Goal: Entertainment & Leisure: Consume media (video, audio)

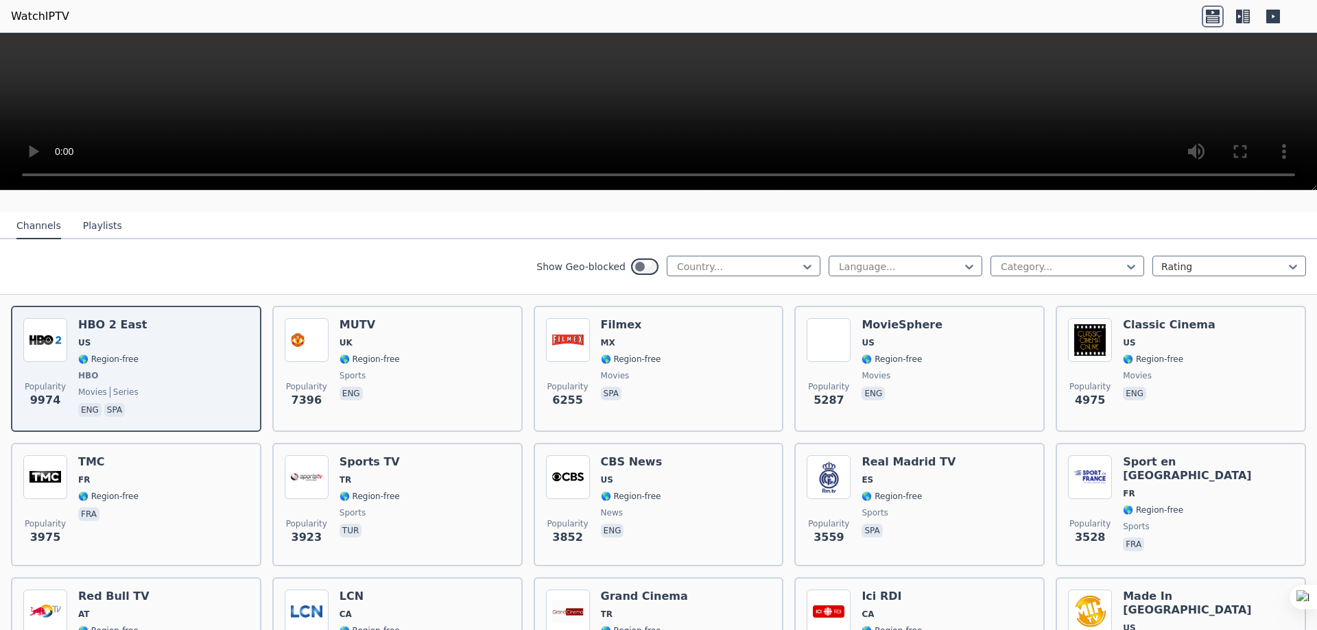
scroll to position [137, 0]
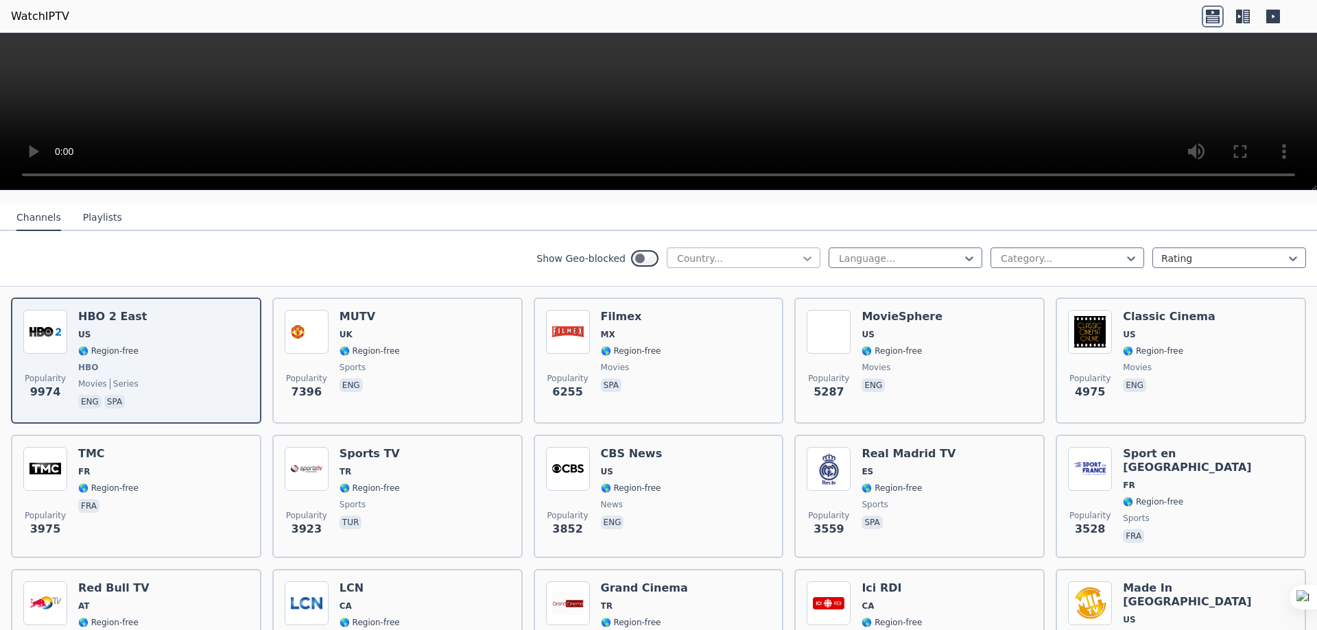
click at [803, 256] on icon at bounding box center [807, 258] width 8 height 5
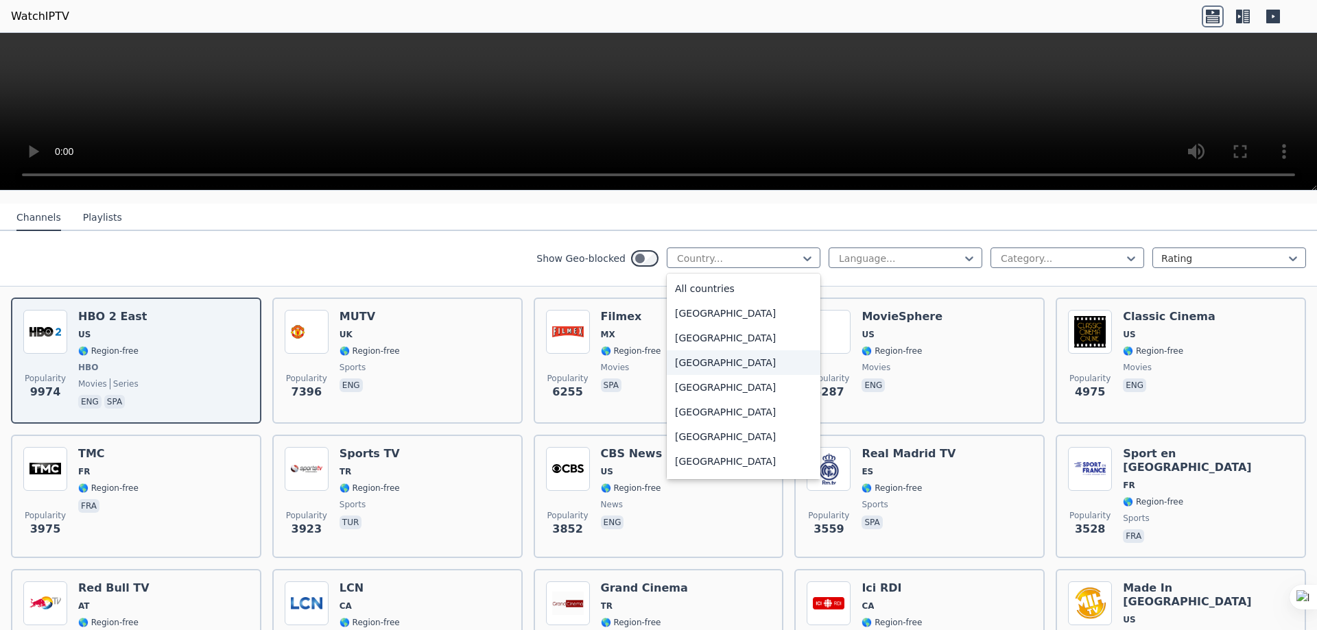
click at [702, 350] on div "[GEOGRAPHIC_DATA]" at bounding box center [744, 362] width 154 height 25
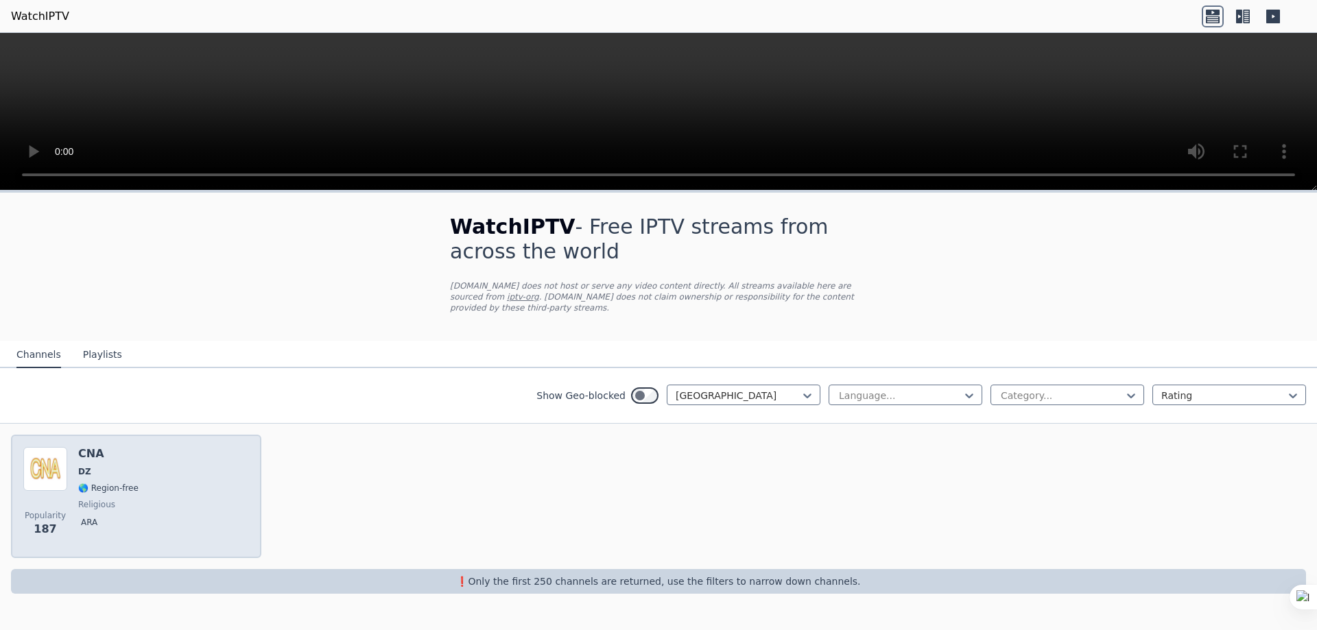
click at [121, 483] on span "🌎 Region-free" at bounding box center [108, 488] width 60 height 11
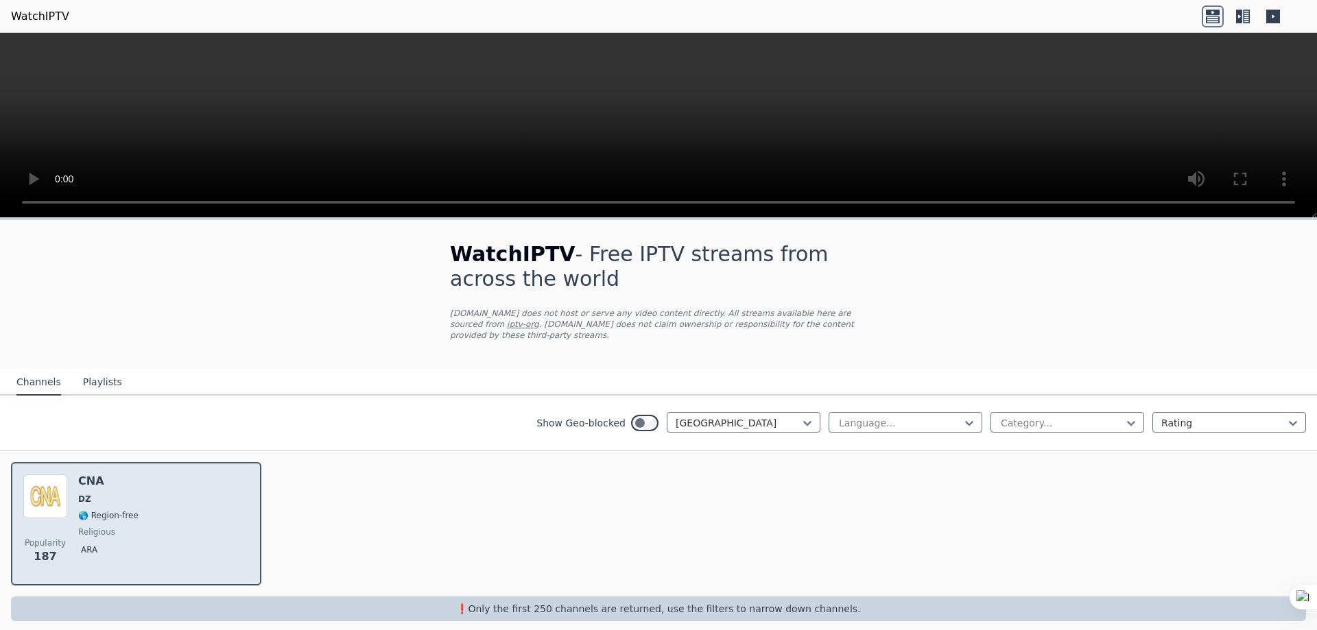
click at [141, 520] on div "Popularity 187 CNA DZ 🌎 Region-free religious ara" at bounding box center [136, 524] width 226 height 99
click at [125, 512] on div "CNA DZ 🌎 Region-free religious ara" at bounding box center [108, 524] width 60 height 99
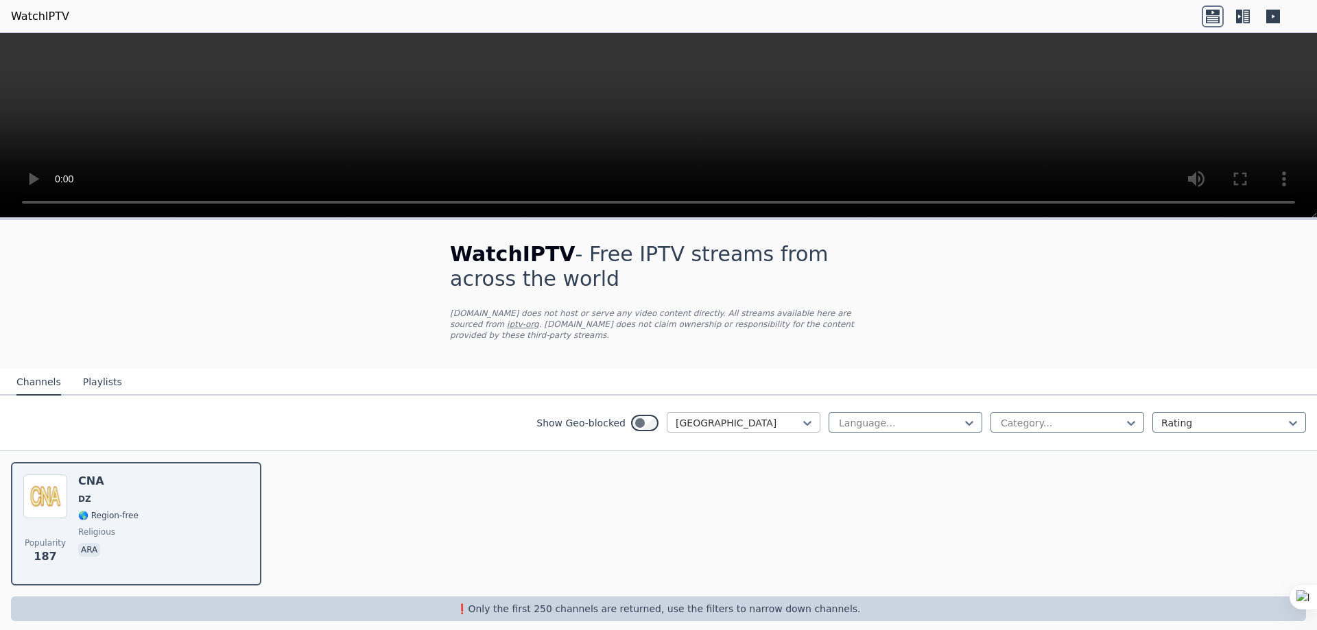
click at [754, 416] on div at bounding box center [738, 423] width 125 height 14
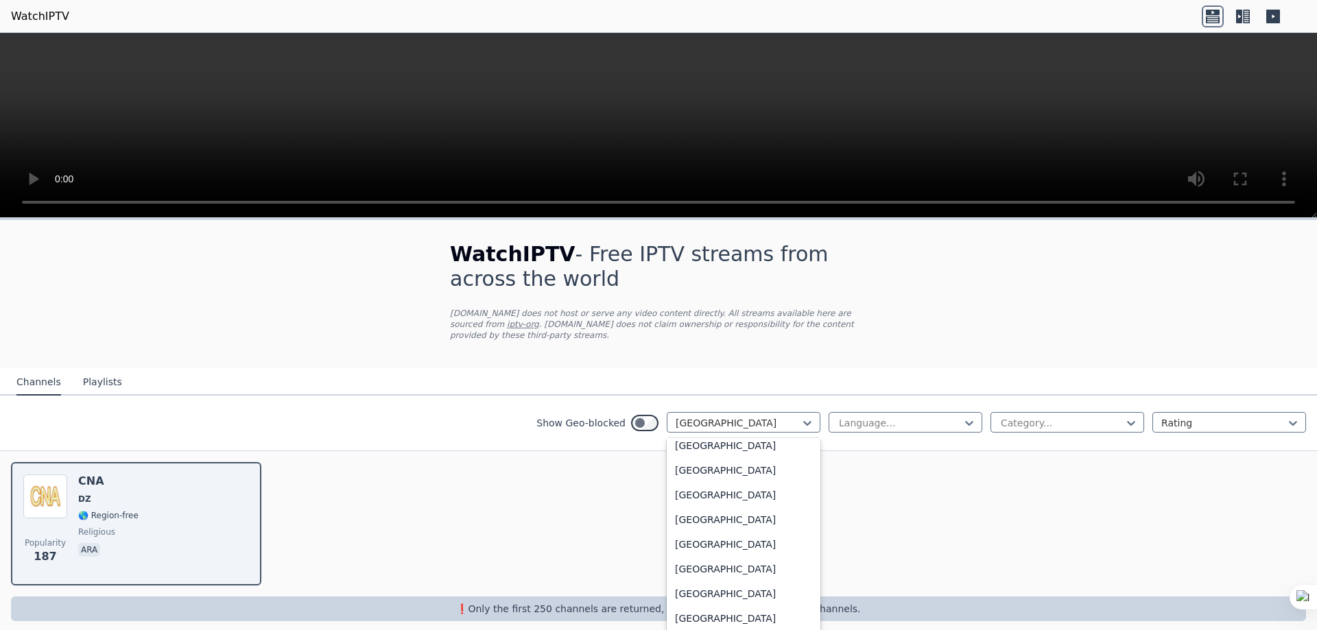
scroll to position [1372, 0]
click at [690, 472] on div "[GEOGRAPHIC_DATA]" at bounding box center [744, 464] width 154 height 25
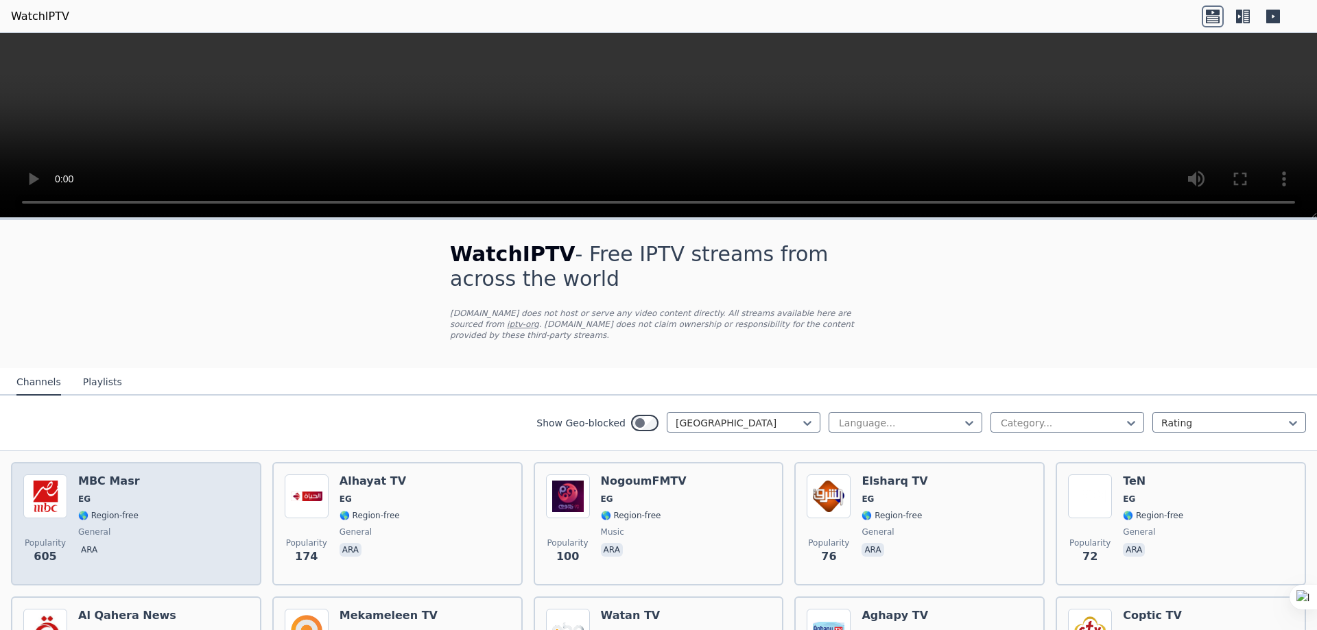
click at [119, 479] on div "MBC Masr EG 🌎 Region-free general ara" at bounding box center [109, 524] width 62 height 99
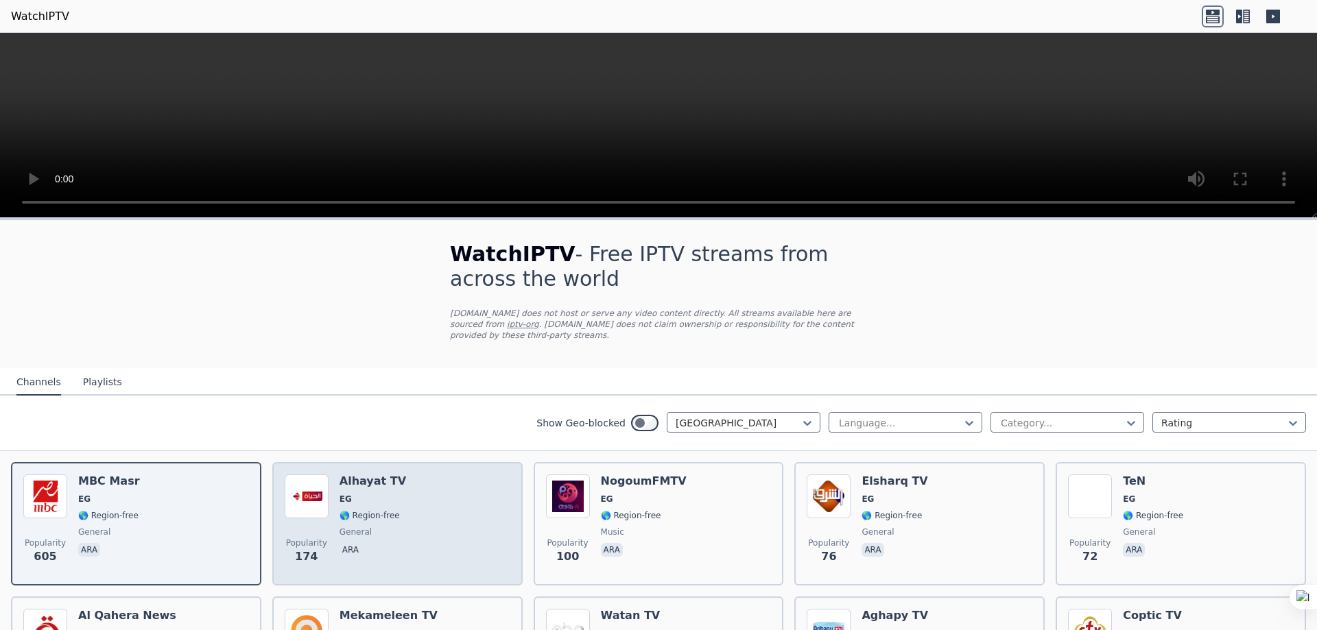
click at [398, 462] on div "Popularity 174 Alhayat TV EG 🌎 Region-free general [PERSON_NAME]" at bounding box center [397, 523] width 250 height 123
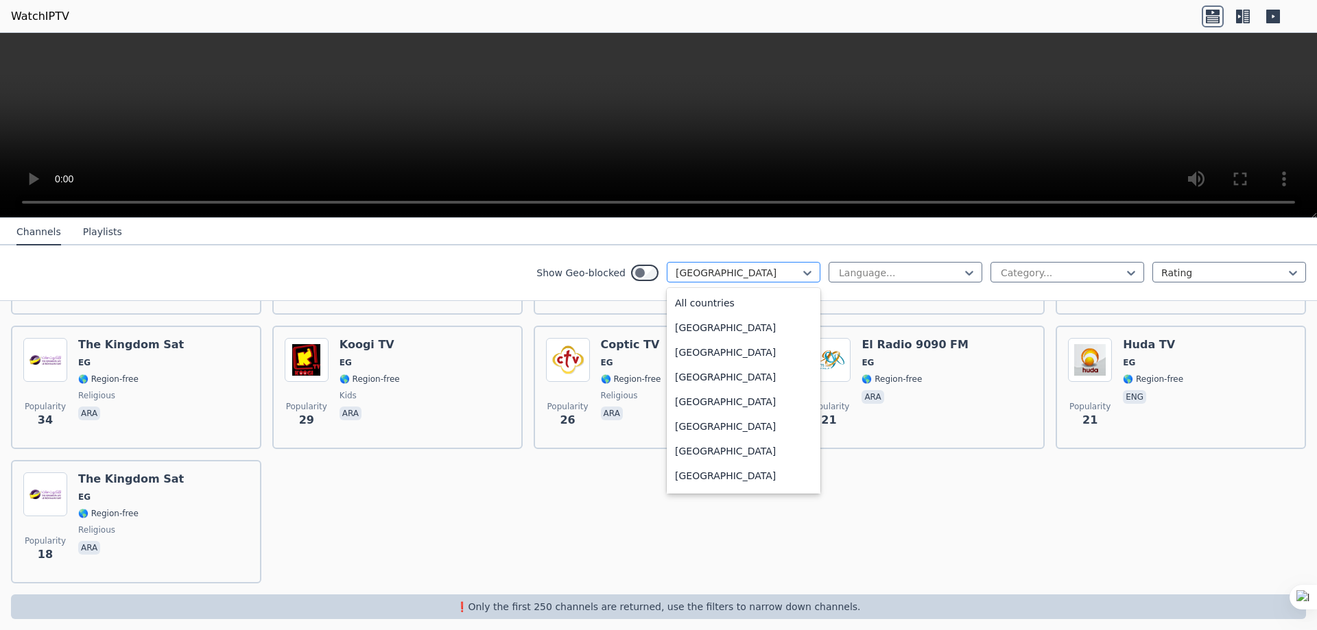
scroll to position [1226, 0]
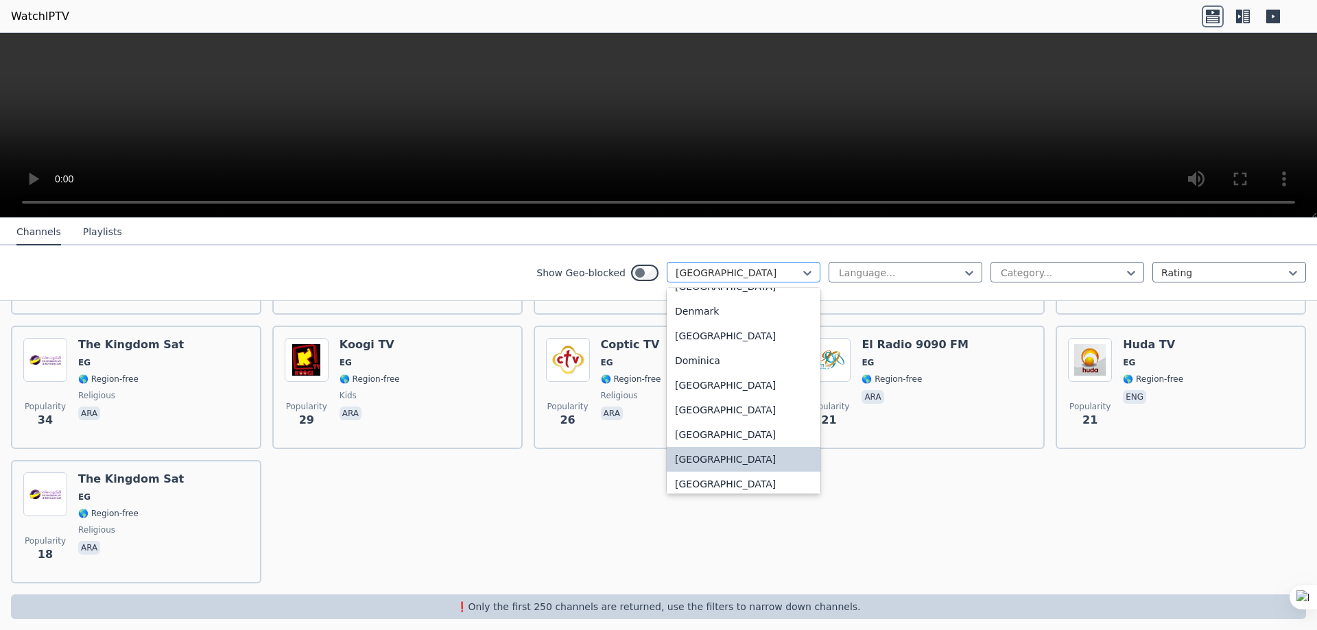
click at [774, 275] on div at bounding box center [738, 273] width 125 height 14
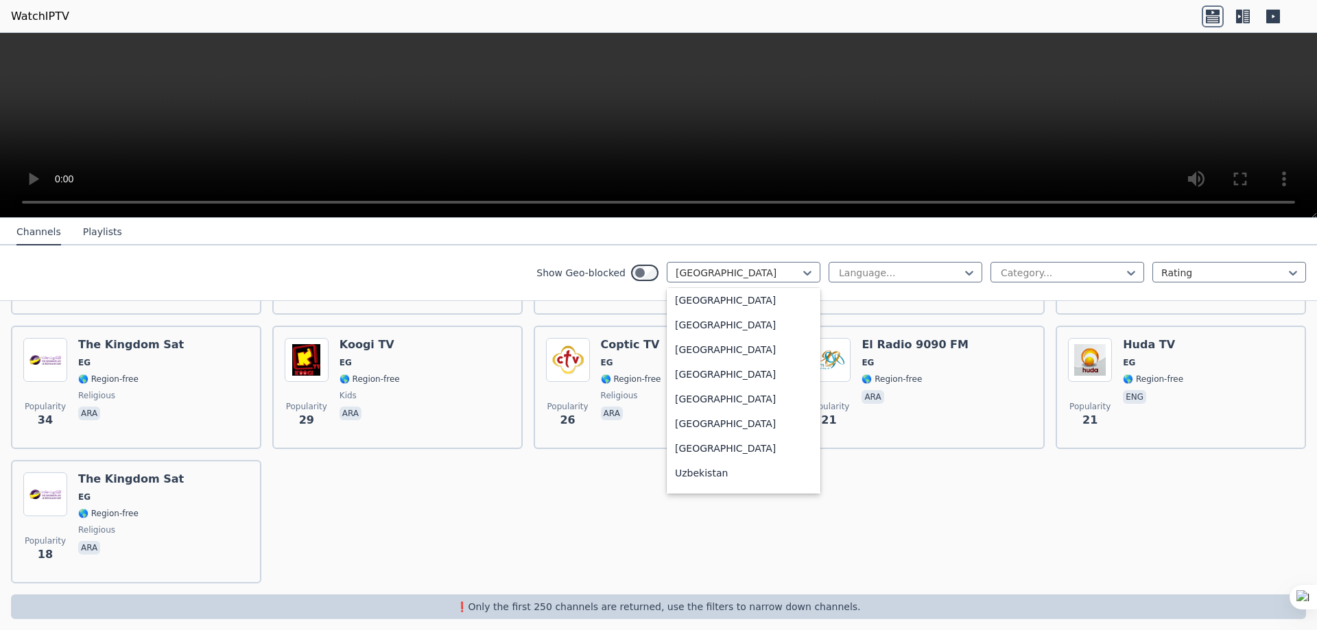
scroll to position [4900, 0]
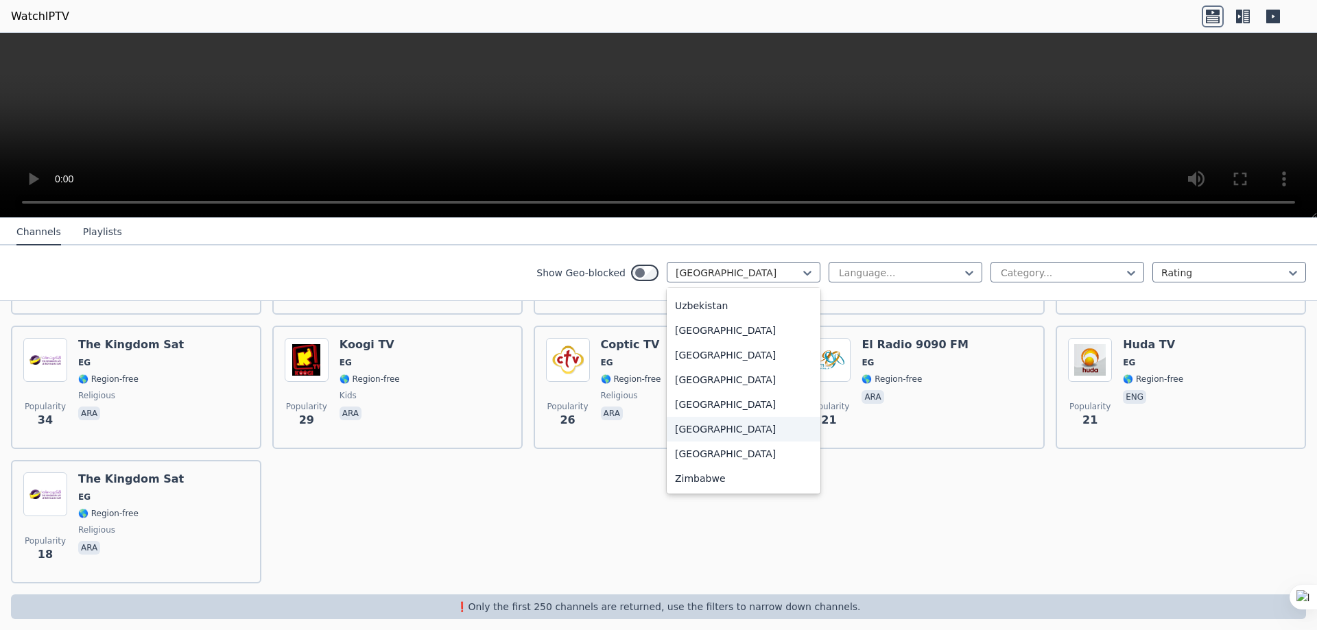
click at [702, 435] on div "[GEOGRAPHIC_DATA]" at bounding box center [744, 429] width 154 height 25
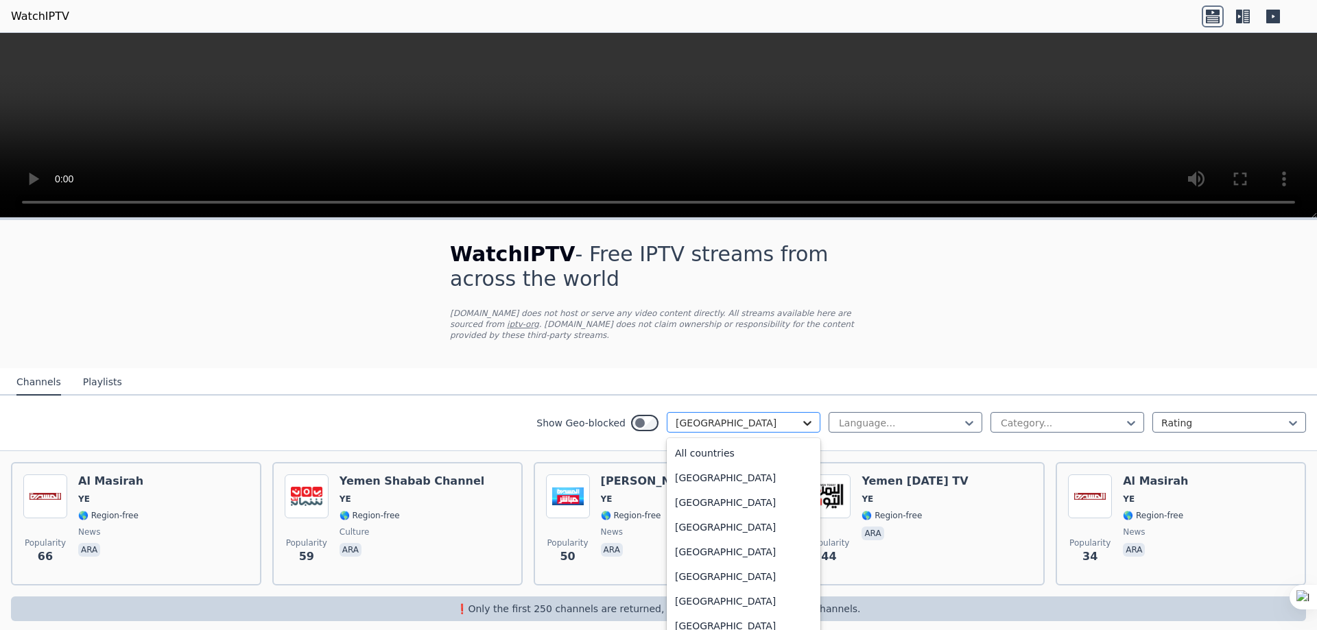
click at [800, 416] on icon at bounding box center [807, 423] width 14 height 14
click at [693, 495] on div "[GEOGRAPHIC_DATA]" at bounding box center [744, 505] width 154 height 25
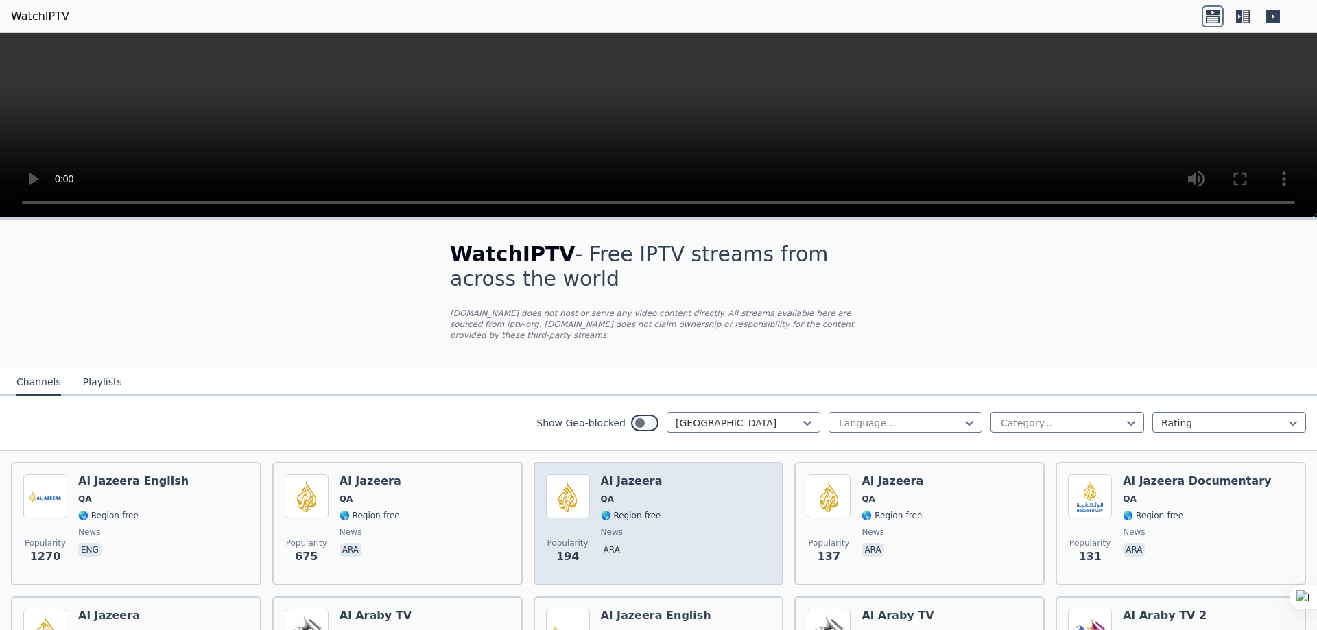
click at [627, 494] on span "QA" at bounding box center [632, 499] width 62 height 11
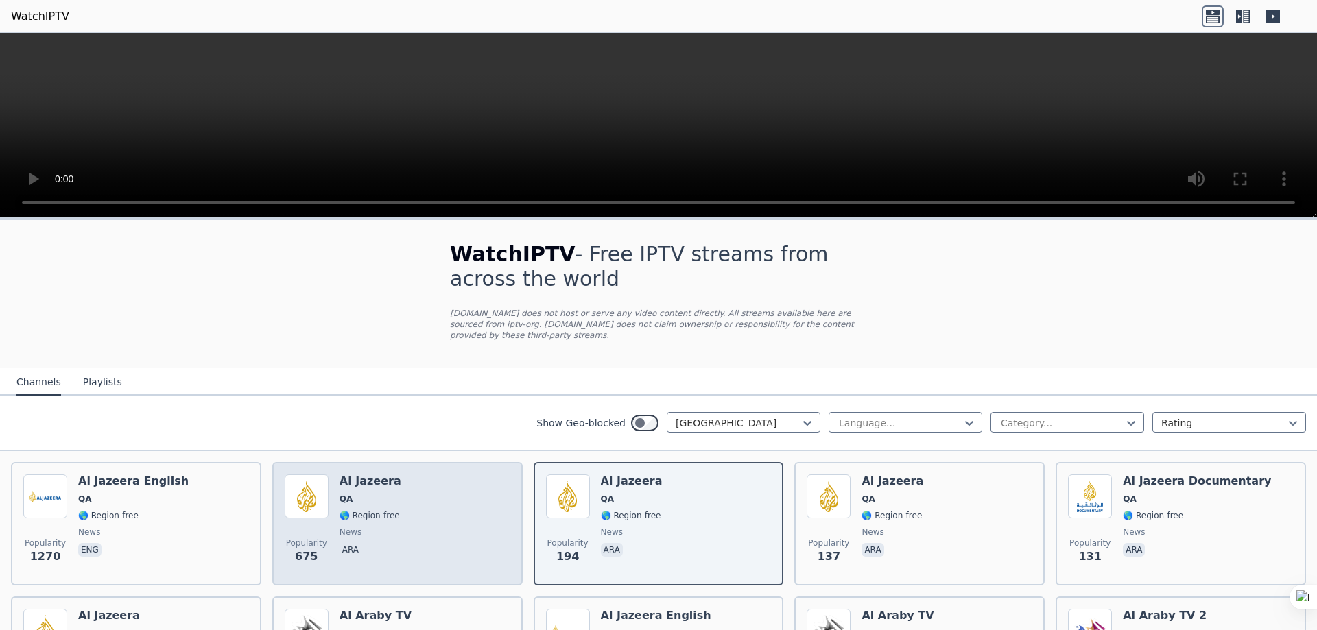
click at [410, 492] on div "Popularity 675 Al Jazeera QA 🌎 Region-free news ara" at bounding box center [398, 524] width 226 height 99
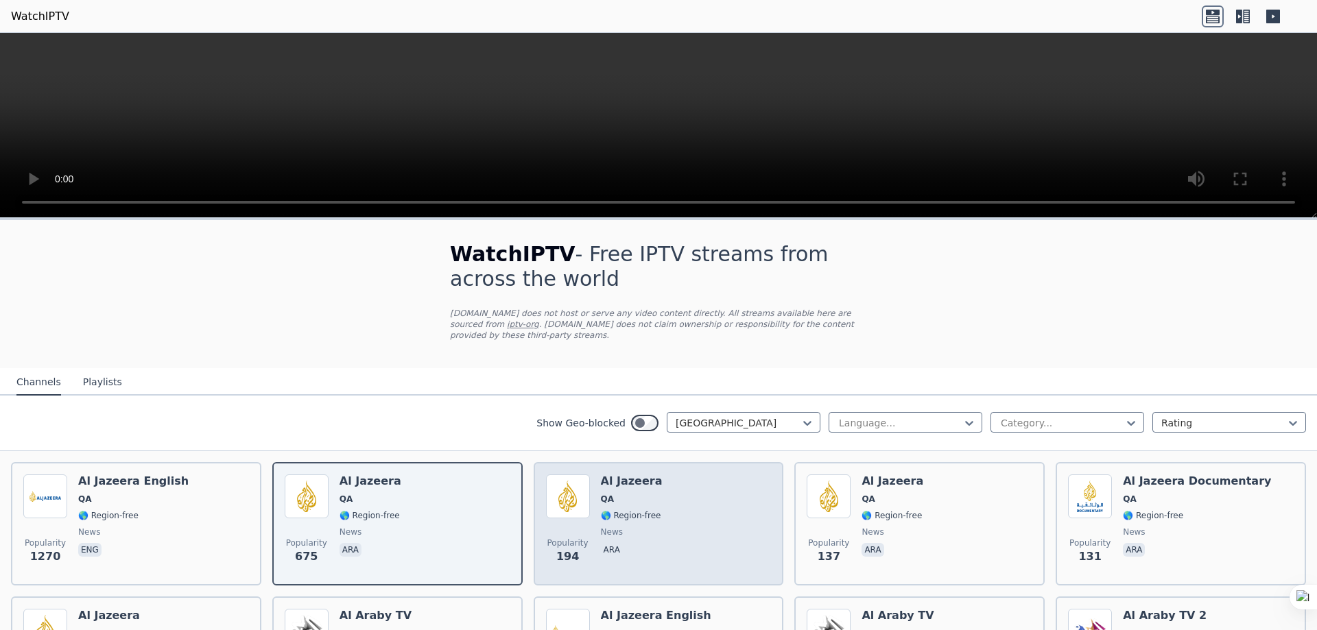
click at [635, 475] on h6 "Al Jazeera" at bounding box center [632, 482] width 62 height 14
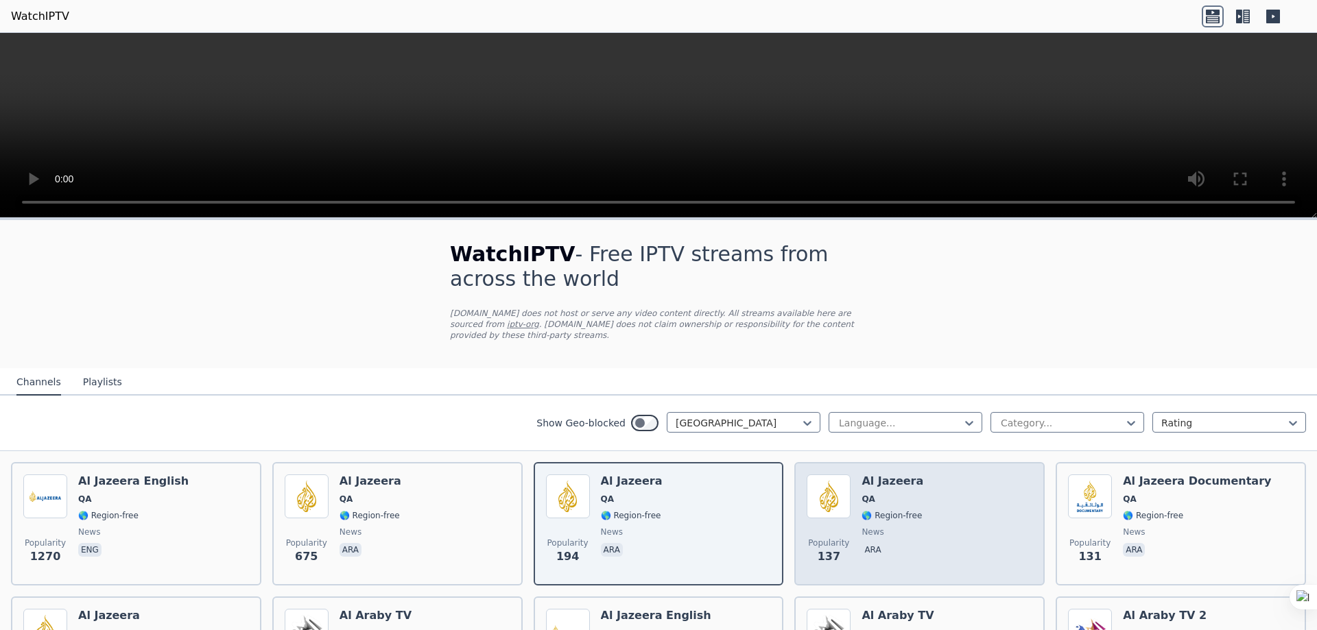
click at [872, 510] on span "🌎 Region-free" at bounding box center [891, 515] width 60 height 11
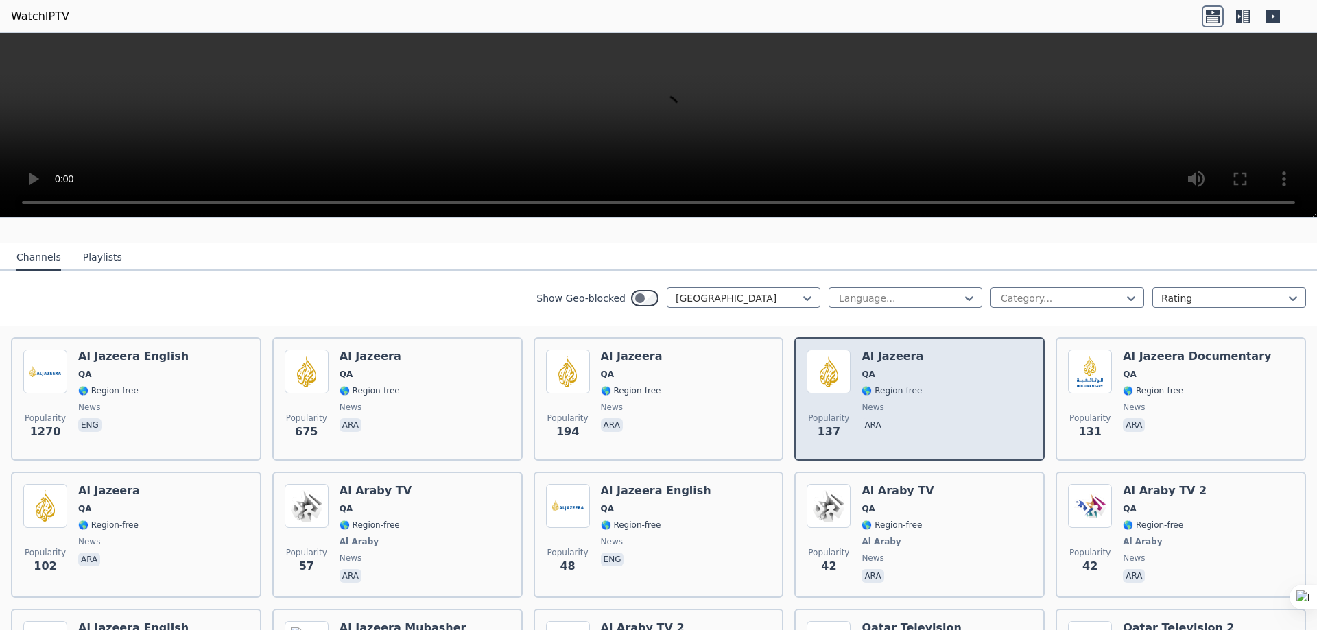
scroll to position [137, 0]
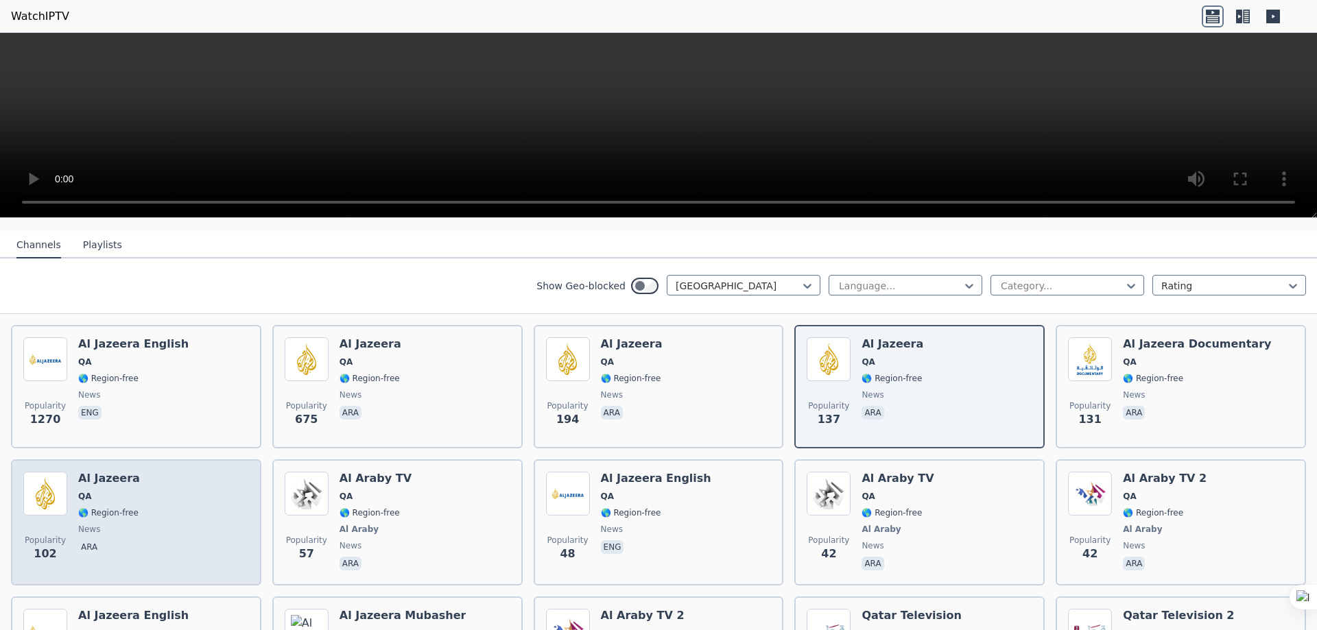
click at [134, 477] on div "Popularity 102 Al Jazeera QA 🌎 Region-free news ara" at bounding box center [136, 523] width 226 height 102
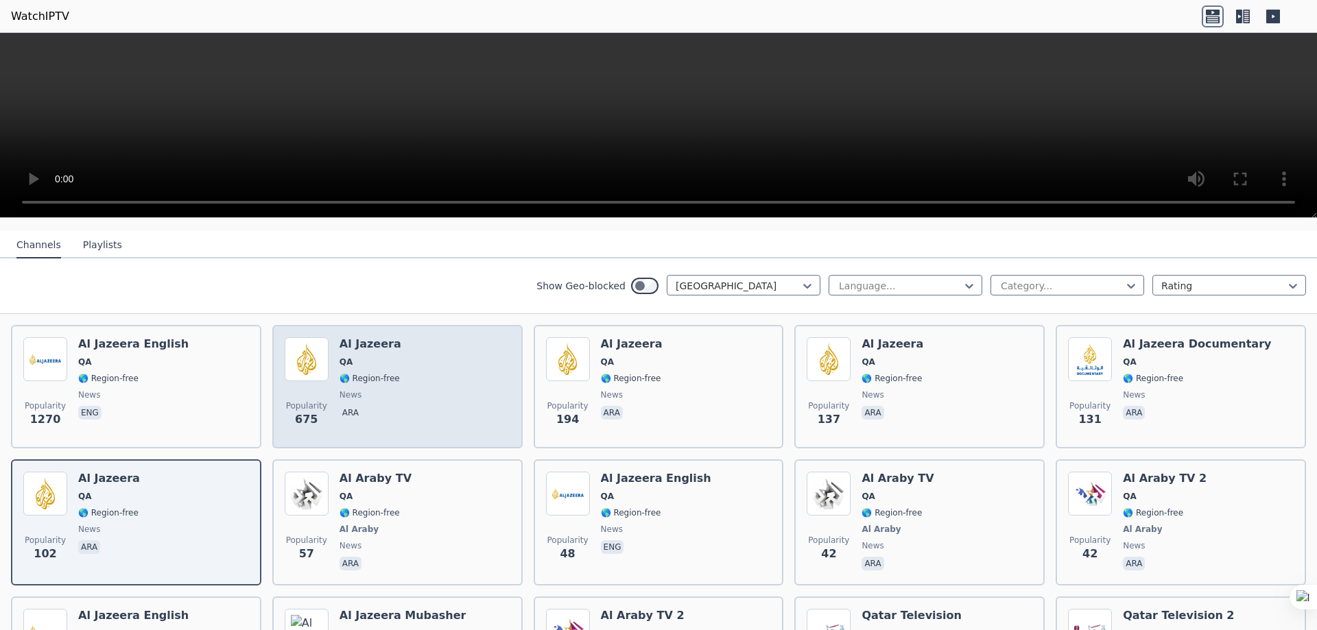
click at [377, 357] on div "Al Jazeera QA 🌎 Region-free news ara" at bounding box center [370, 386] width 62 height 99
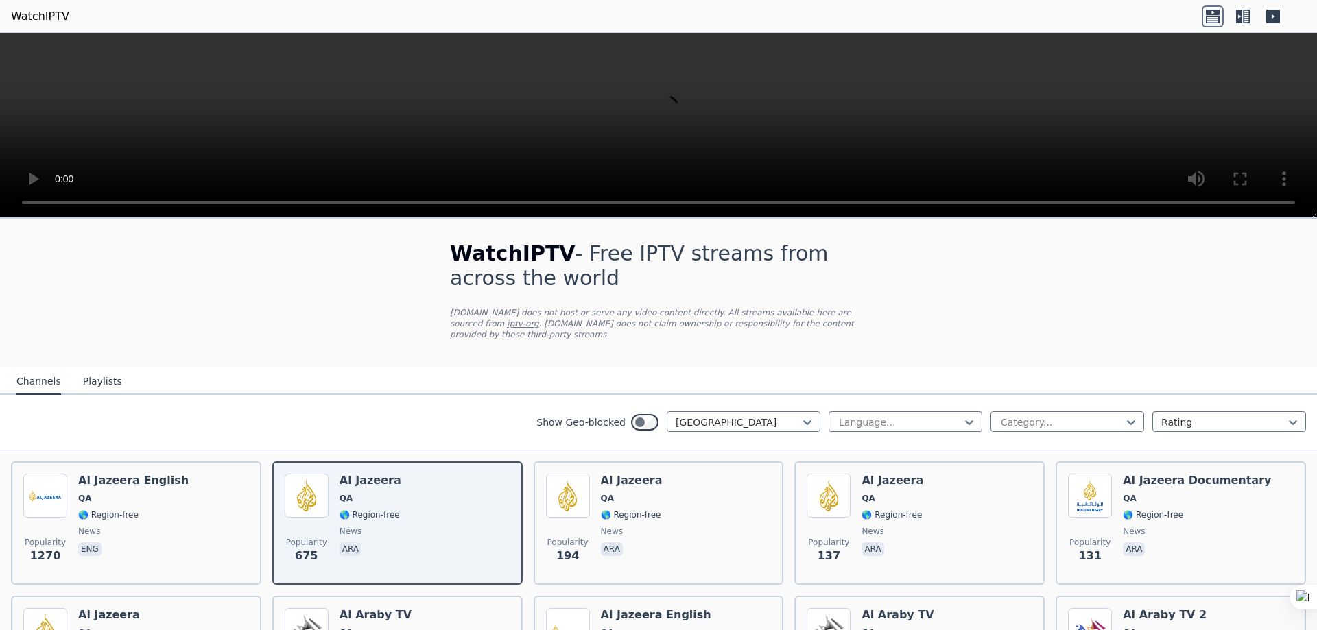
scroll to position [0, 0]
click at [743, 416] on div at bounding box center [738, 423] width 125 height 14
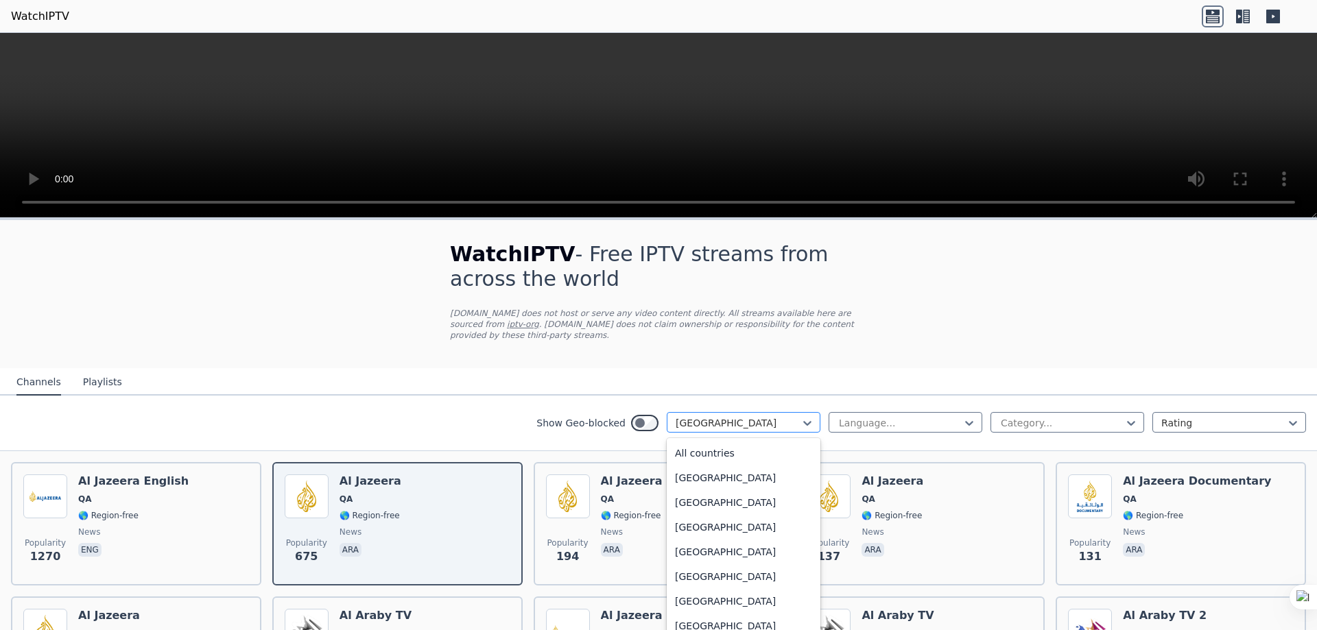
scroll to position [3572, 0]
click at [695, 416] on div at bounding box center [738, 423] width 125 height 14
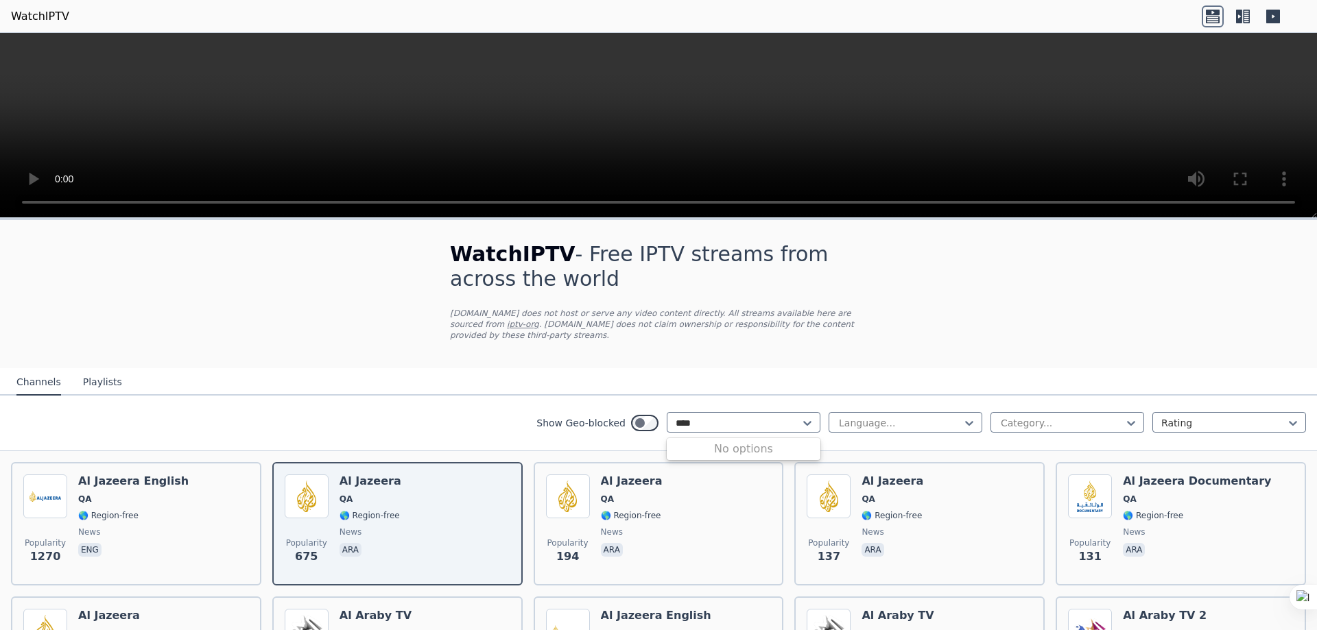
type input "****"
click at [792, 396] on div "Show Geo-blocked Qatar Language... Category... Rating" at bounding box center [658, 424] width 1317 height 56
click at [800, 416] on icon at bounding box center [807, 423] width 14 height 14
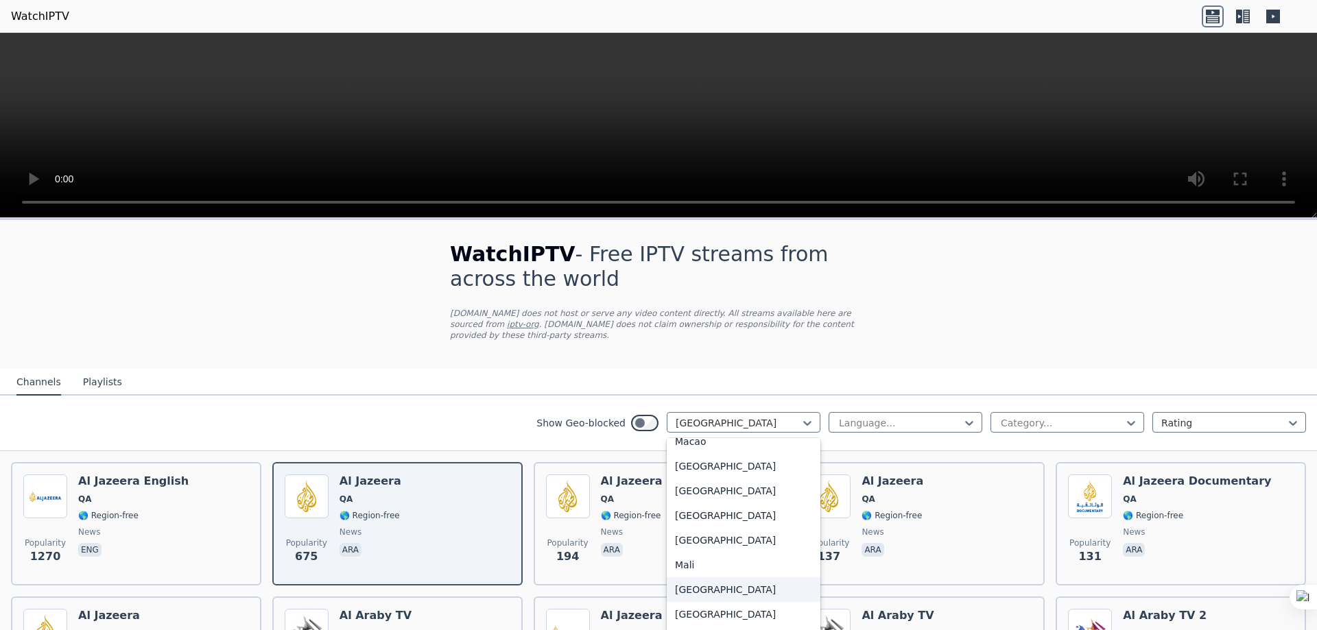
scroll to position [2749, 0]
click at [691, 416] on div at bounding box center [738, 423] width 125 height 14
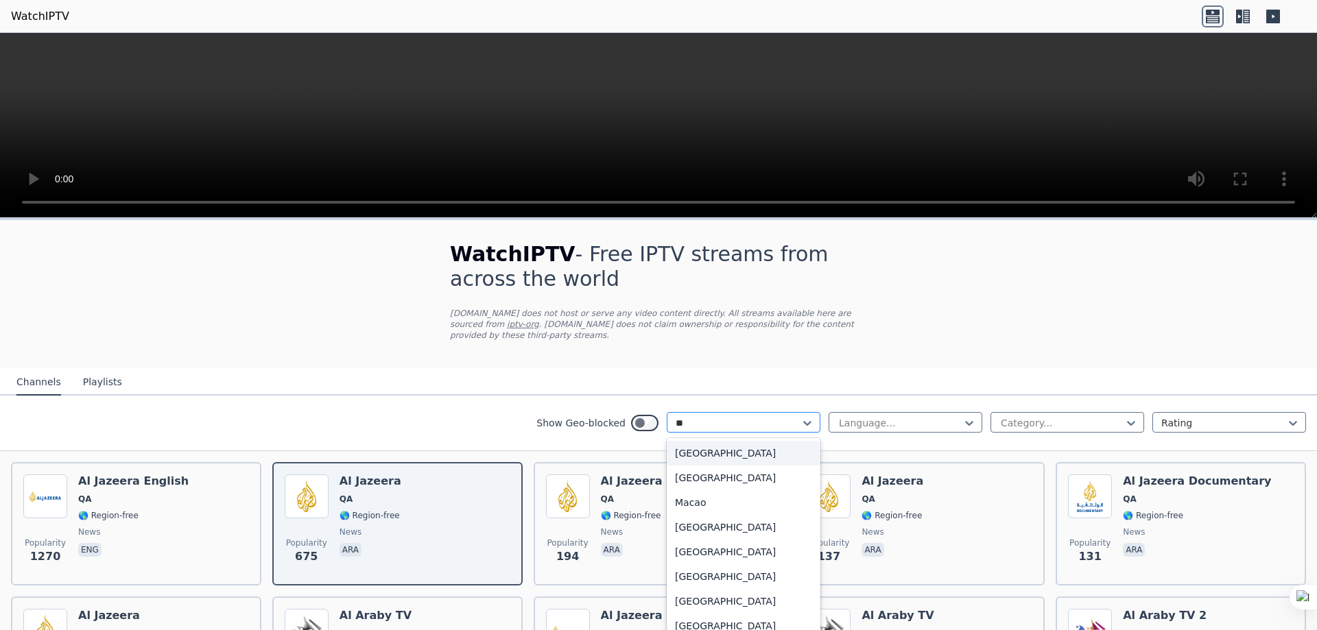
type input "***"
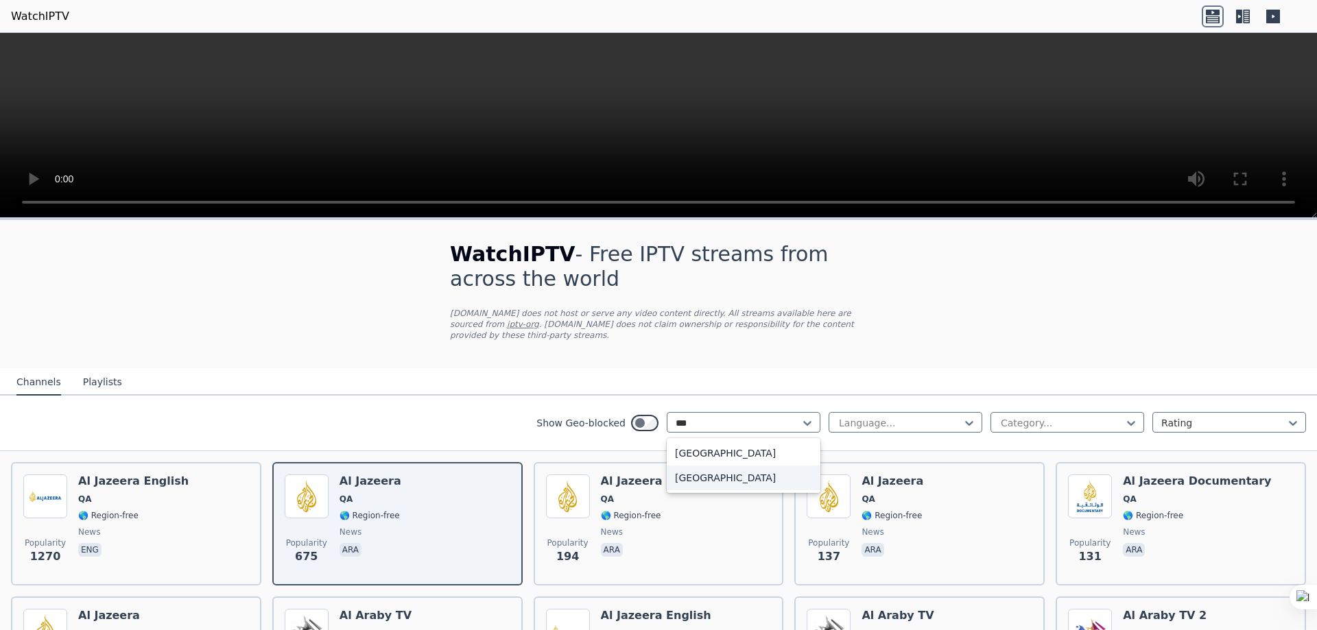
click at [687, 472] on div "[GEOGRAPHIC_DATA]" at bounding box center [744, 478] width 154 height 25
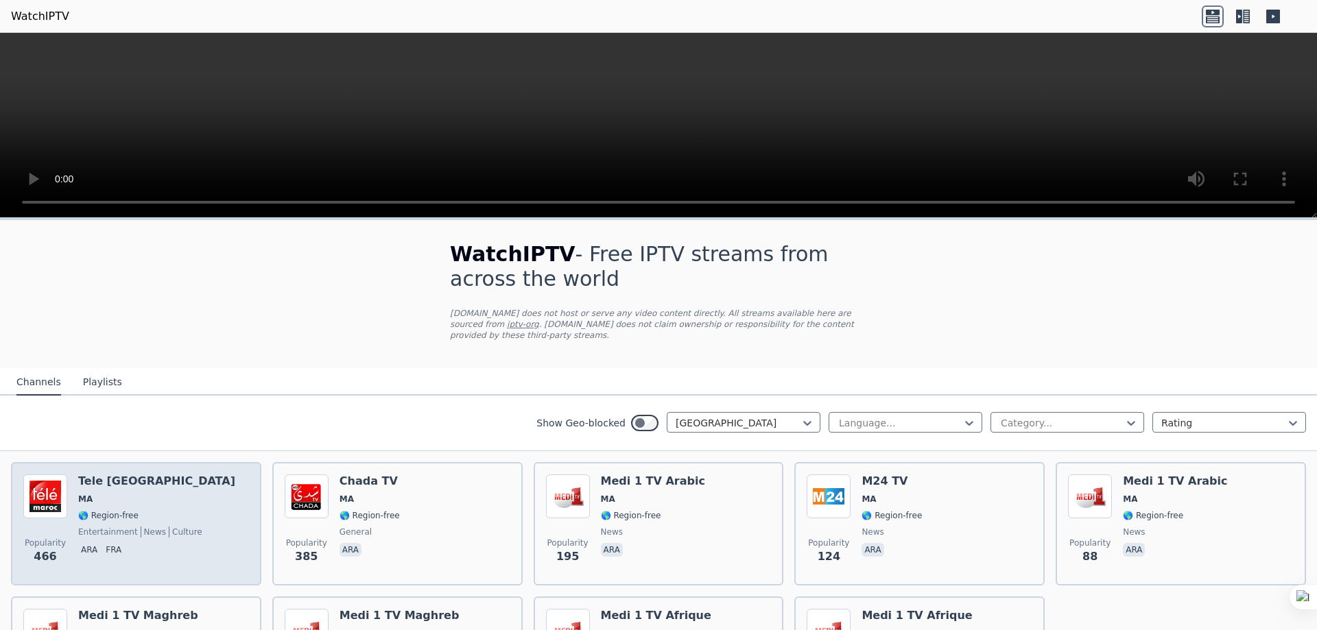
click at [102, 477] on h6 "Tele [GEOGRAPHIC_DATA]" at bounding box center [156, 482] width 157 height 14
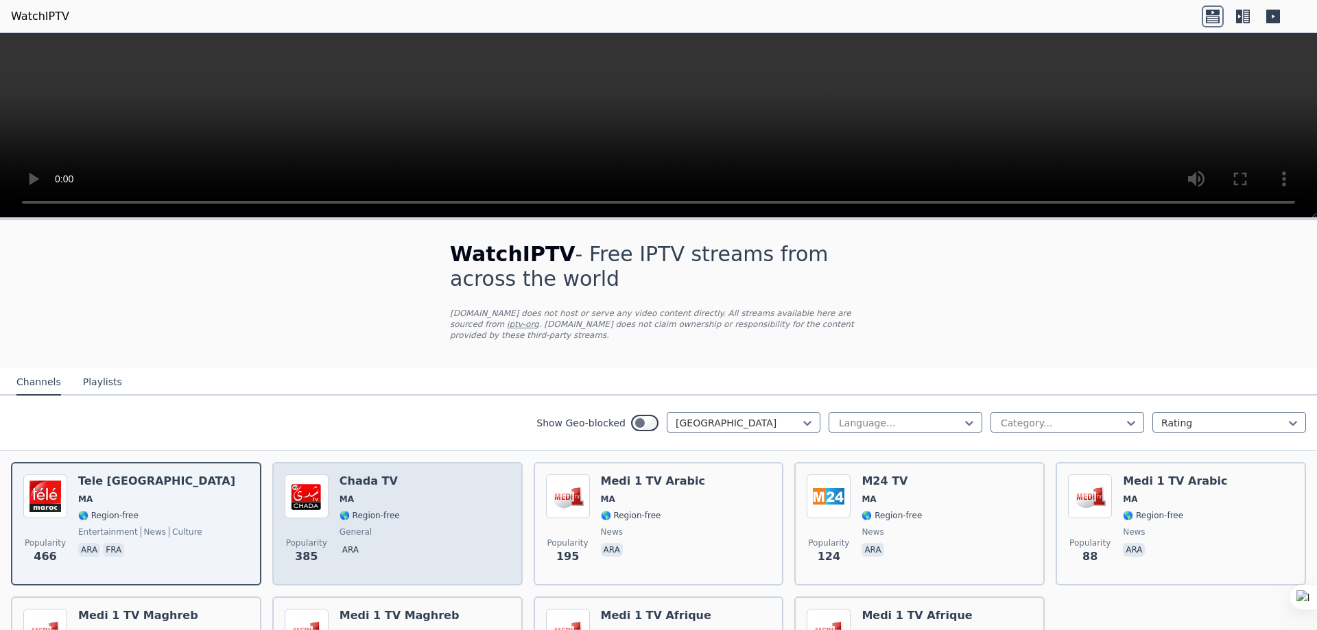
click at [368, 494] on div "Chada TV MA 🌎 Region-free general ara" at bounding box center [369, 524] width 60 height 99
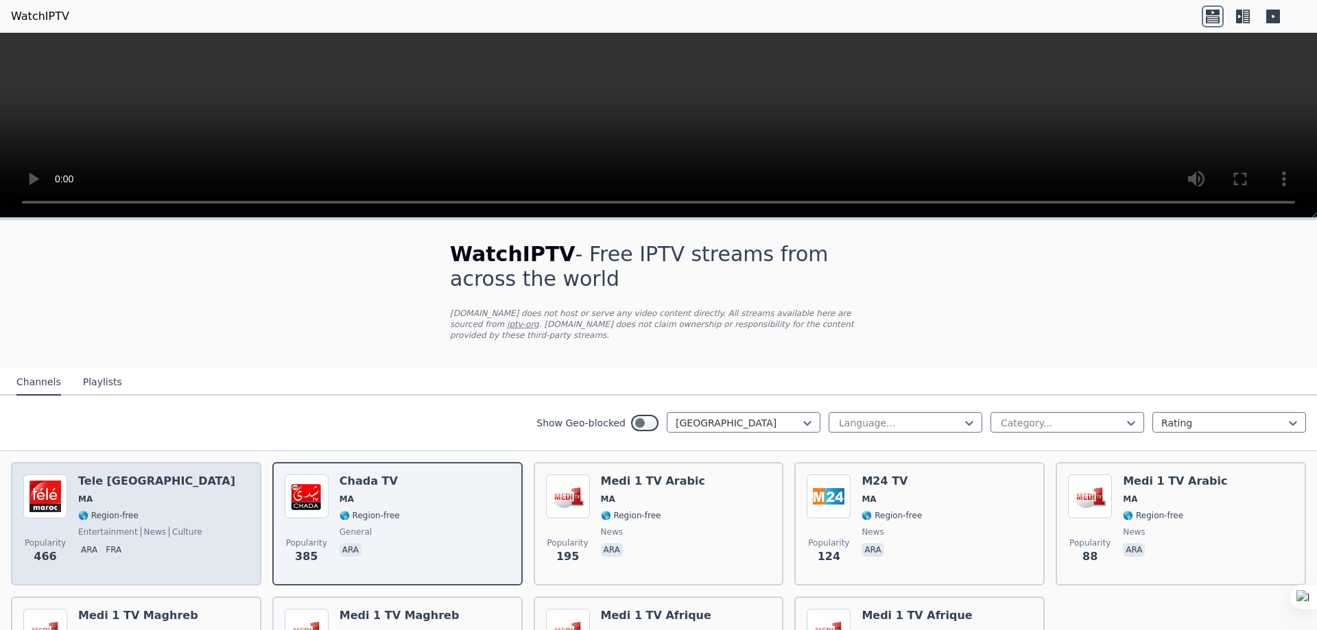
click at [169, 475] on h6 "Tele [GEOGRAPHIC_DATA]" at bounding box center [156, 482] width 157 height 14
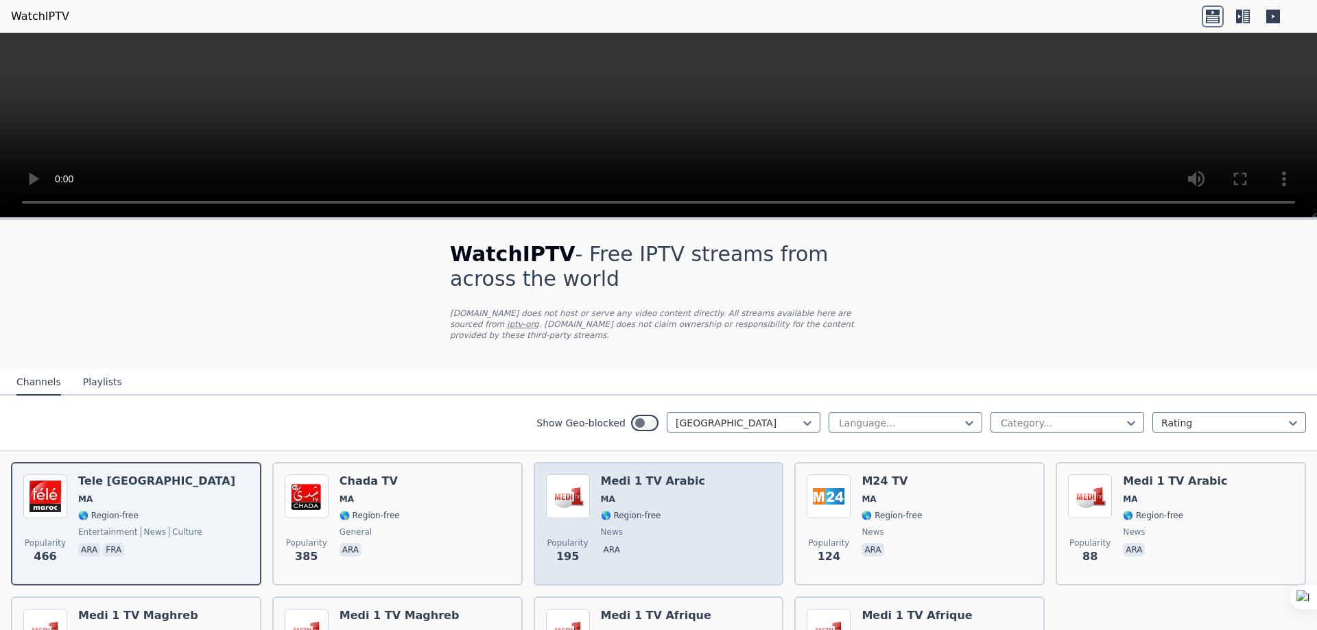
click at [647, 510] on span "🌎 Region-free" at bounding box center [631, 515] width 60 height 11
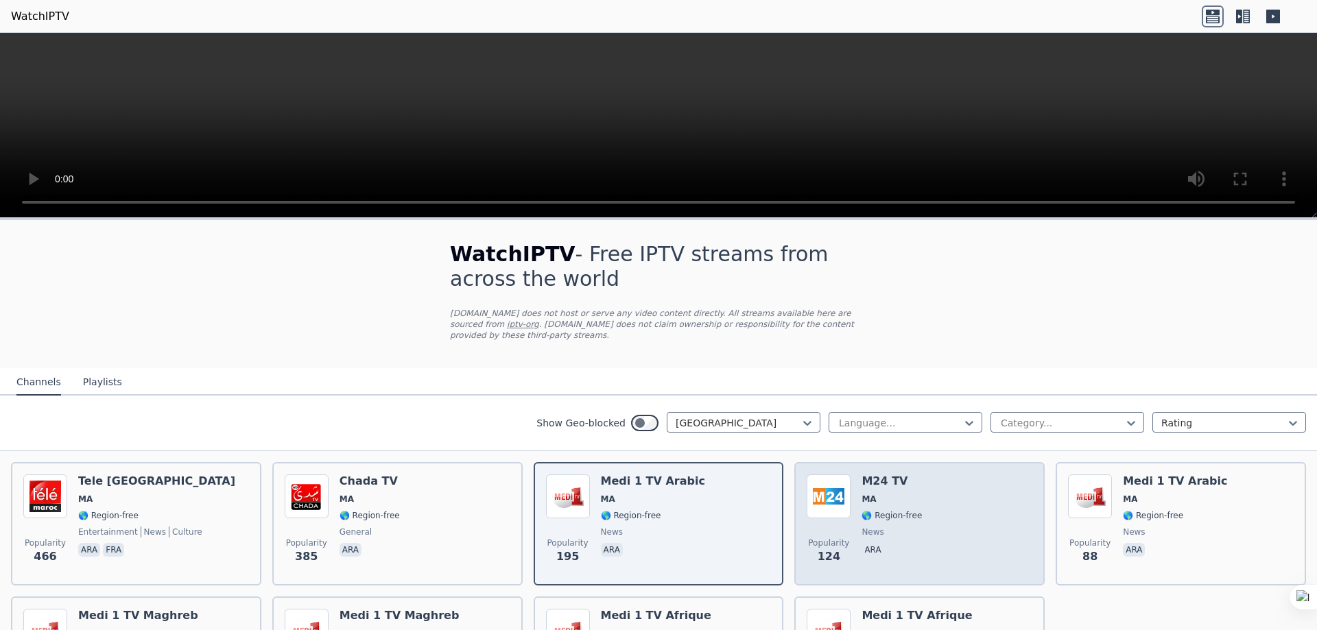
click at [887, 475] on h6 "M24 TV" at bounding box center [891, 482] width 60 height 14
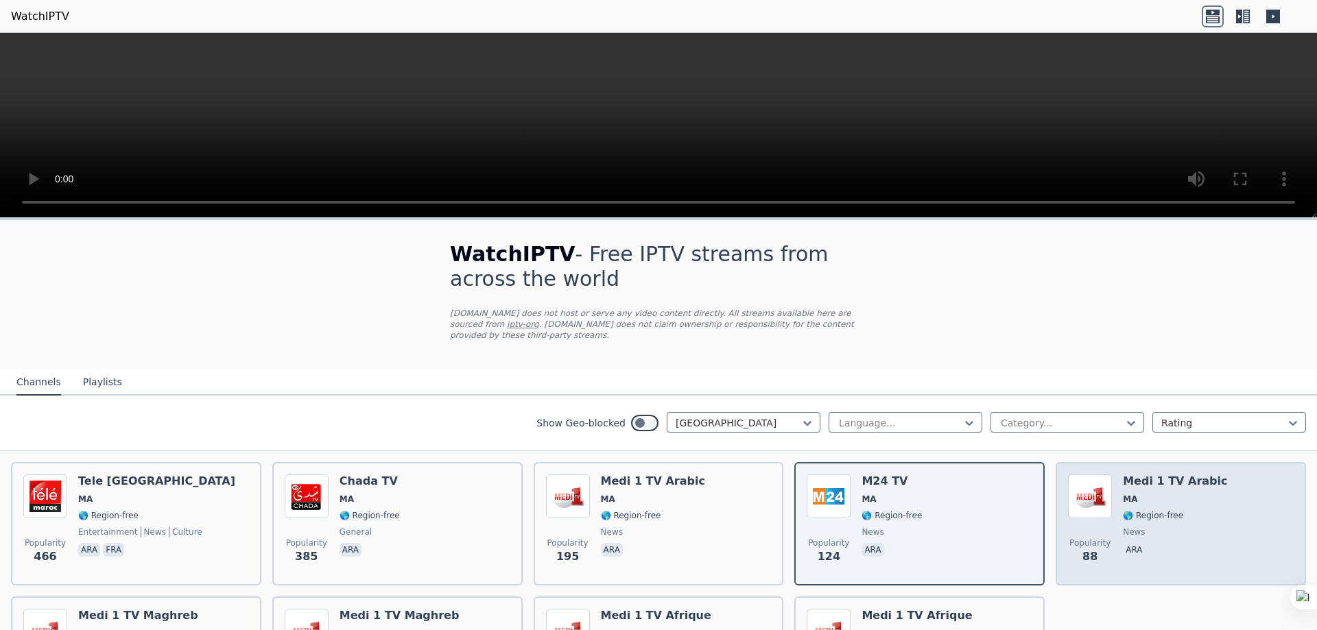
click at [1162, 494] on span "MA" at bounding box center [1175, 499] width 104 height 11
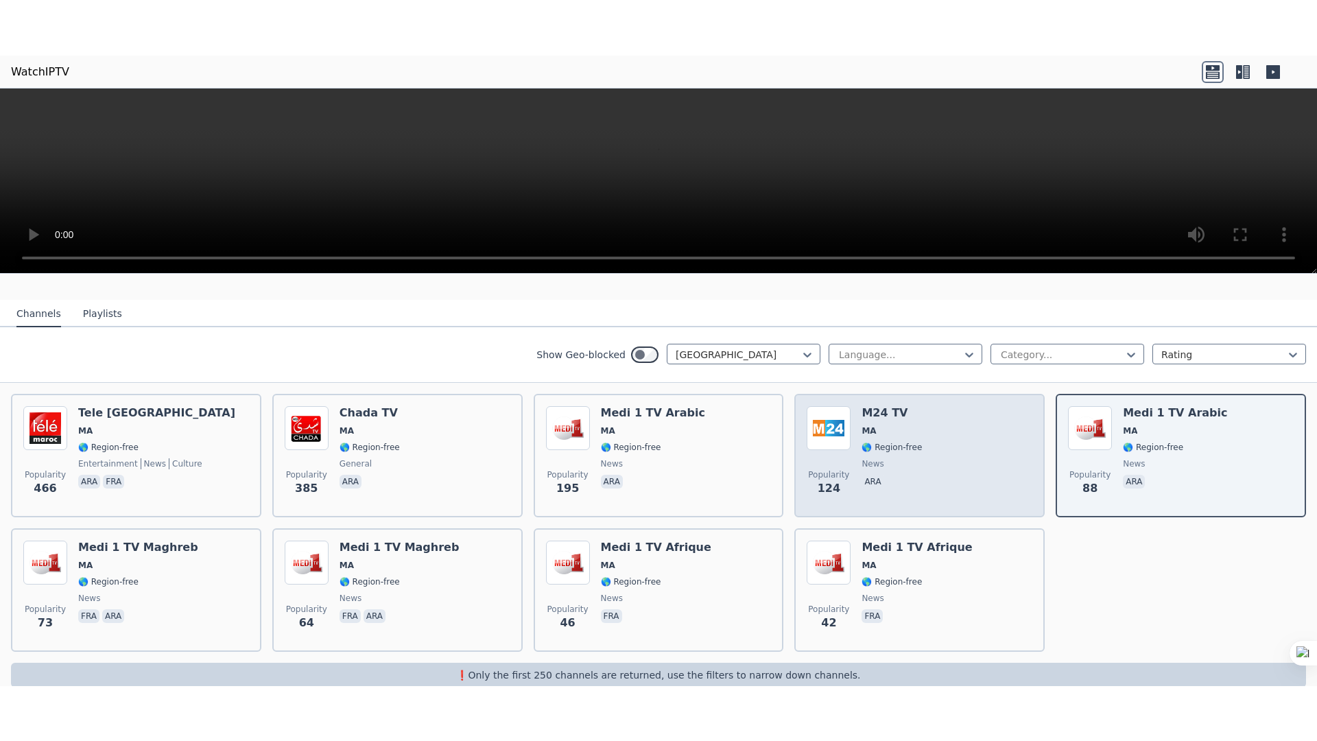
scroll to position [136, 0]
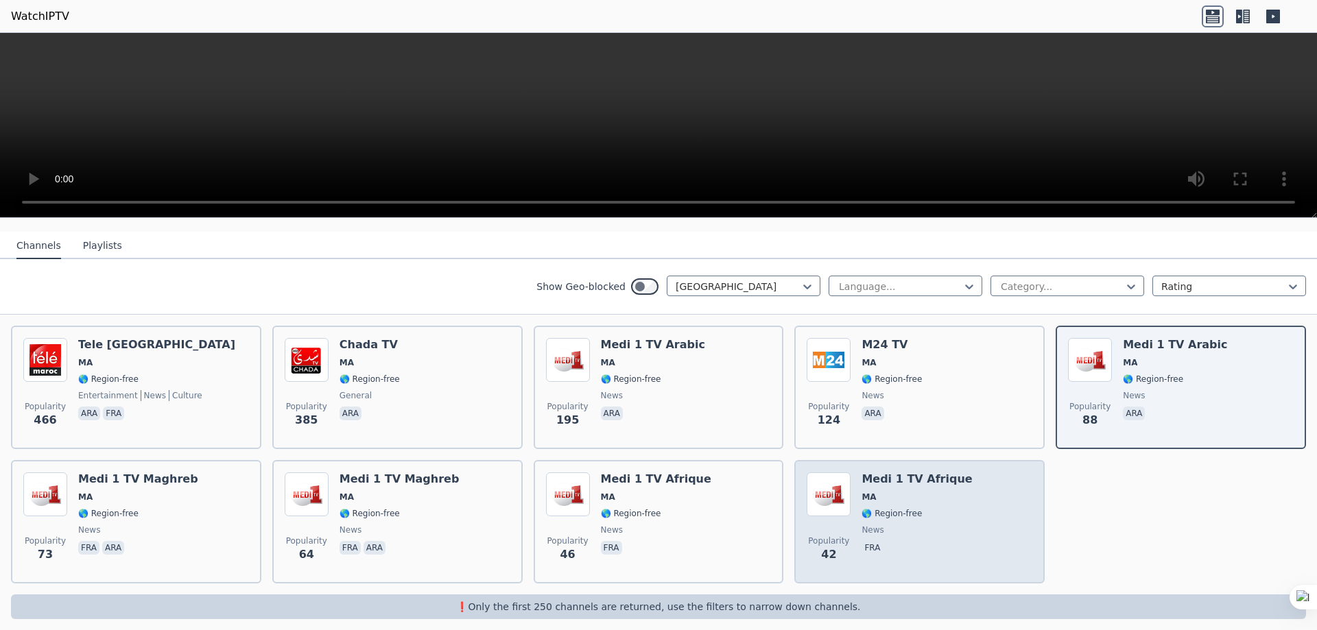
click at [872, 525] on span "news" at bounding box center [872, 530] width 22 height 11
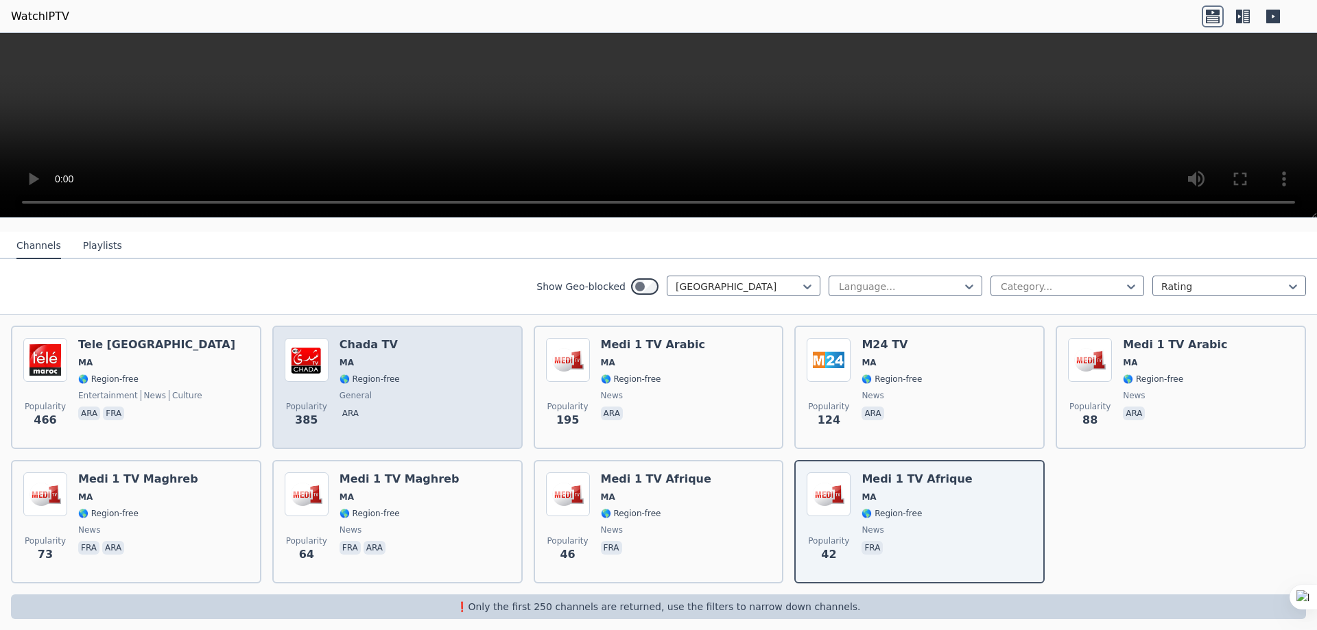
click at [443, 371] on div "Popularity 385 Chada TV MA 🌎 Region-free general ara" at bounding box center [398, 387] width 226 height 99
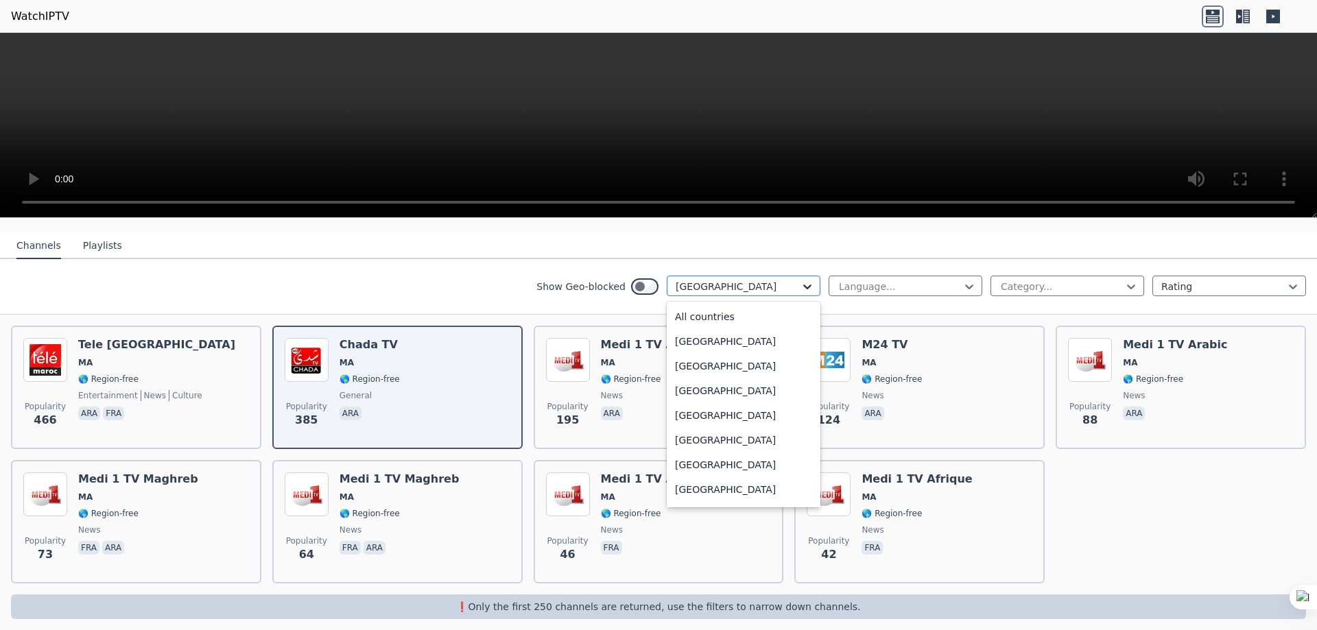
click at [800, 280] on icon at bounding box center [807, 287] width 14 height 14
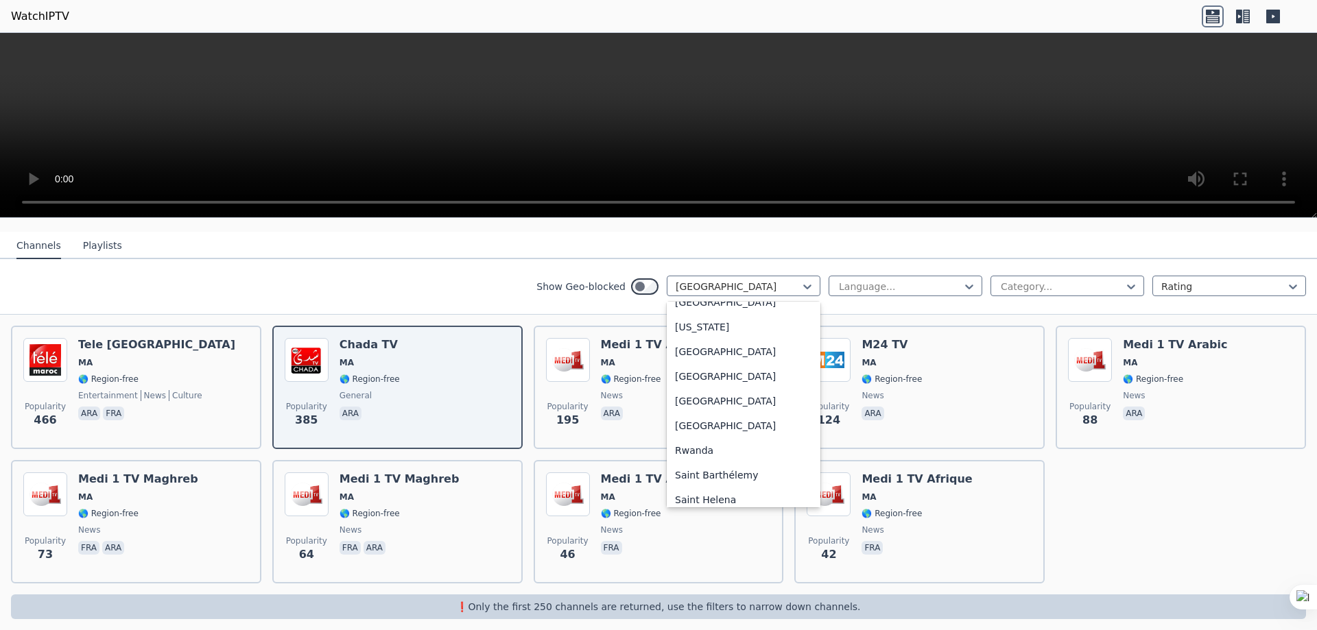
scroll to position [3734, 0]
click at [700, 388] on div "[GEOGRAPHIC_DATA]" at bounding box center [744, 399] width 154 height 25
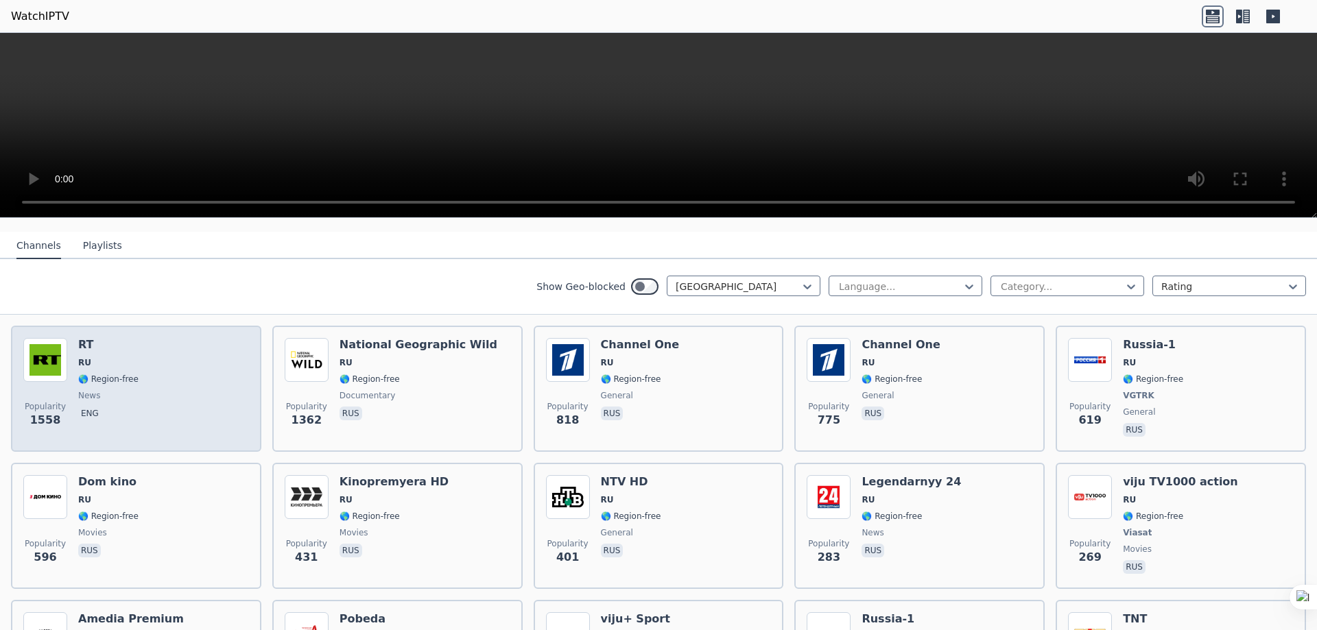
click at [100, 341] on div "RT RU 🌎 Region-free news eng" at bounding box center [108, 389] width 60 height 102
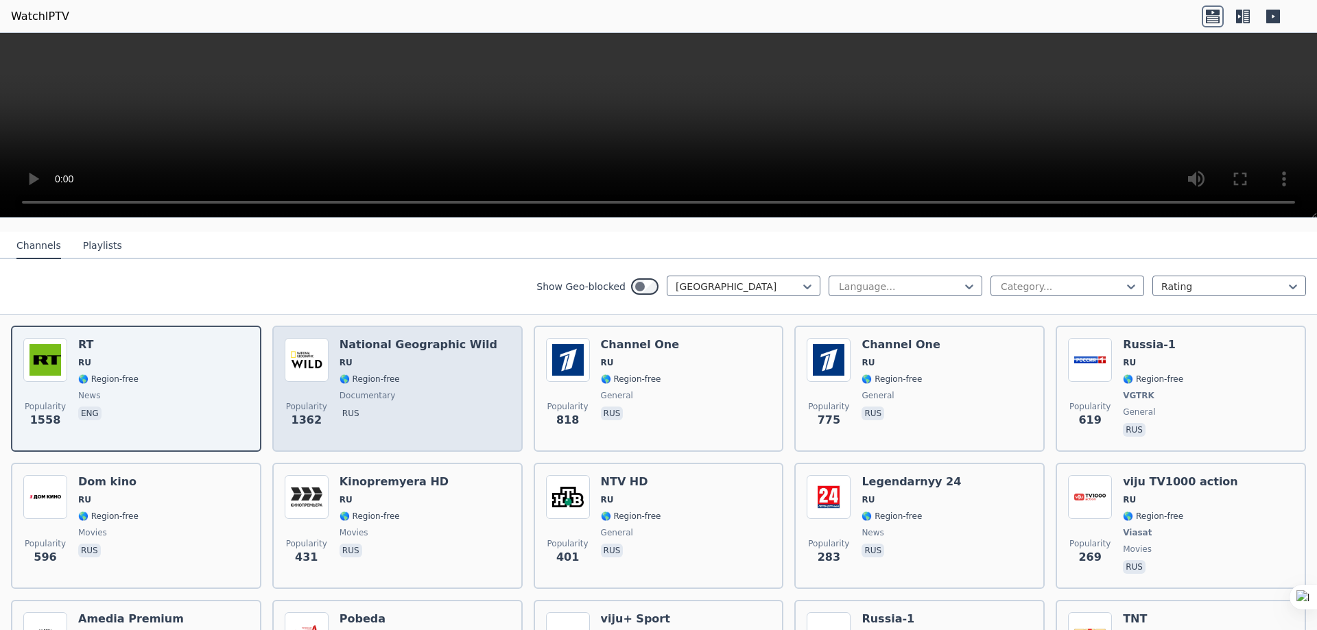
click at [409, 357] on span "RU" at bounding box center [418, 362] width 158 height 11
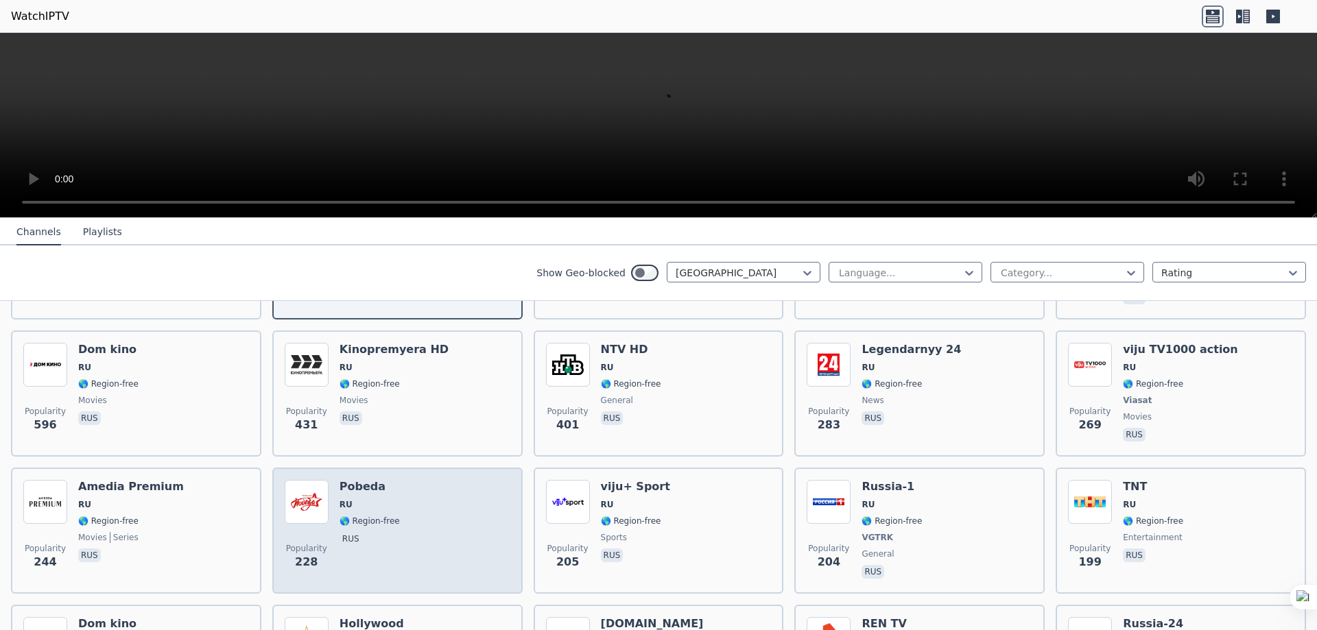
scroll to position [68, 0]
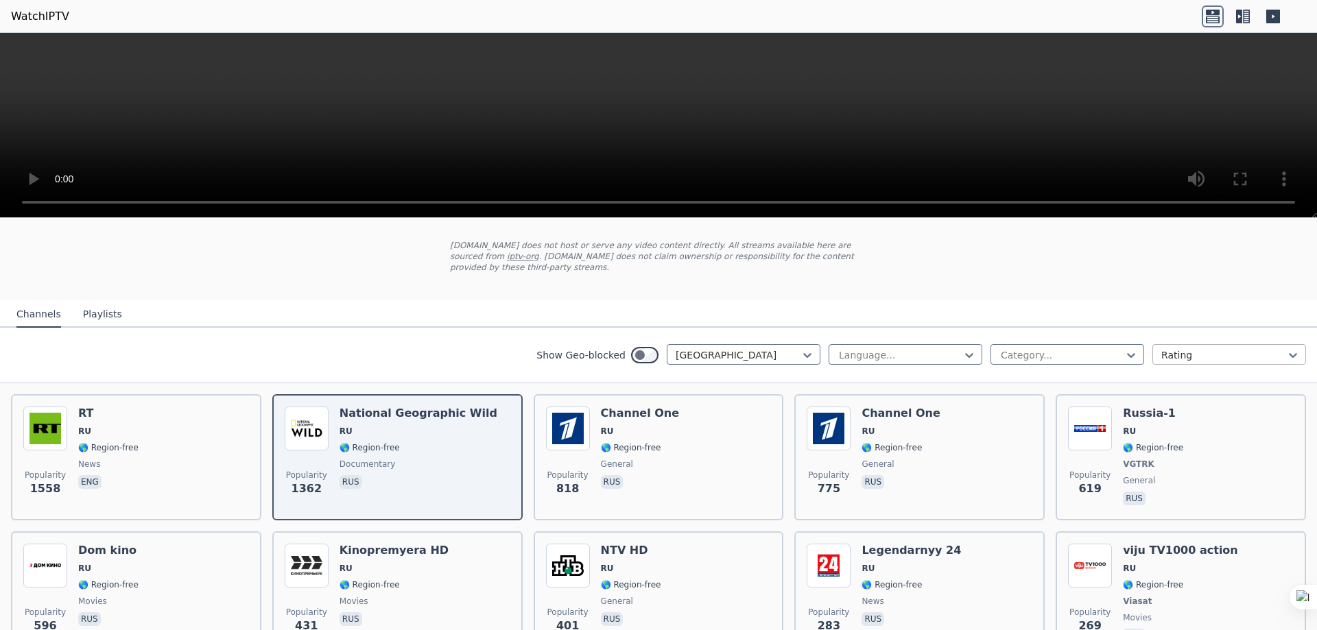
click at [1166, 348] on div at bounding box center [1223, 355] width 125 height 14
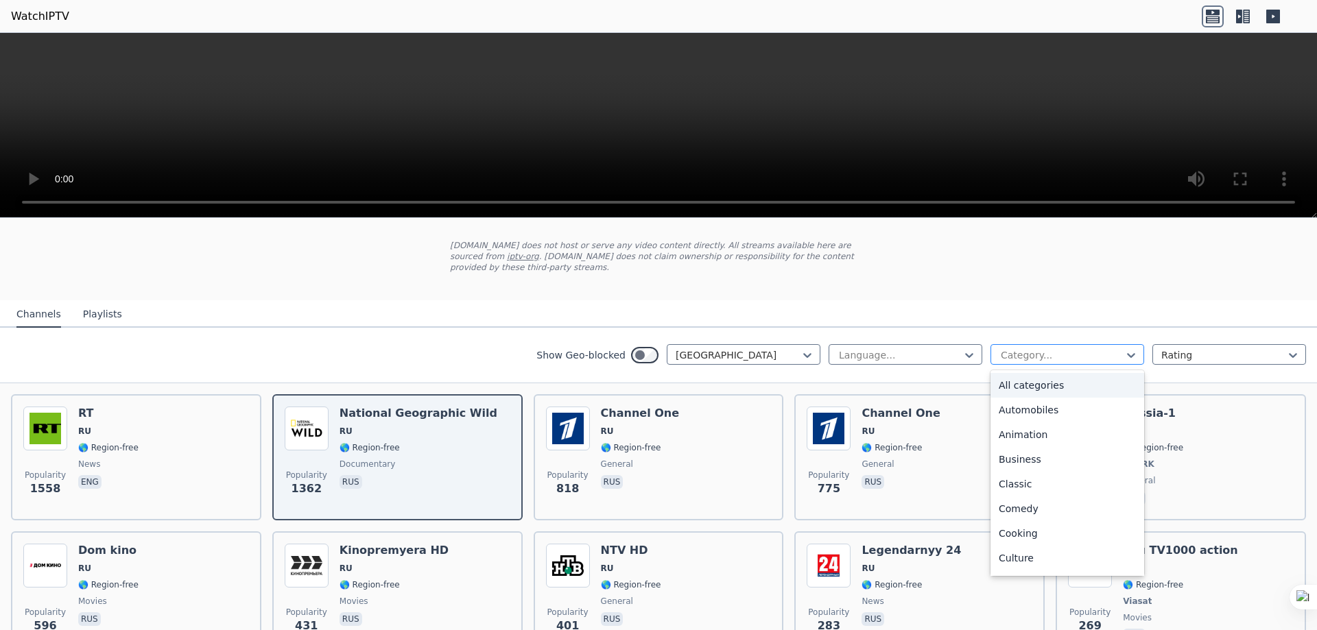
click at [1051, 348] on div at bounding box center [1061, 355] width 125 height 14
click at [700, 348] on div at bounding box center [738, 355] width 125 height 14
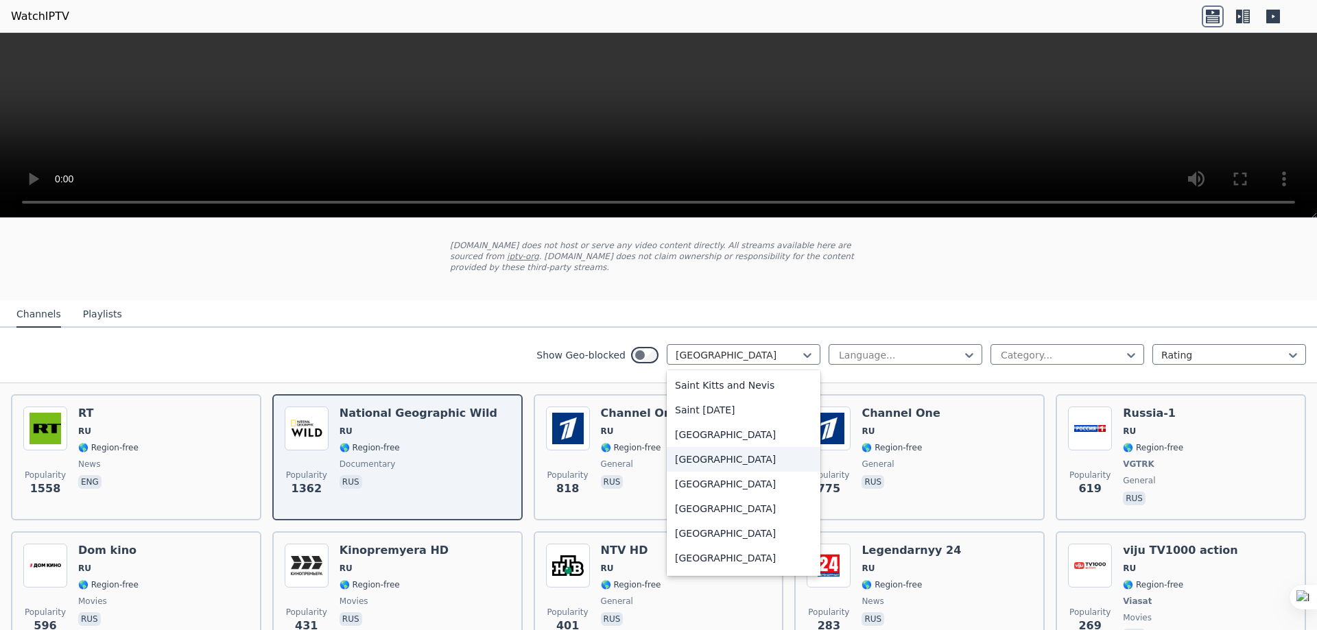
scroll to position [3920, 0]
click at [706, 470] on div "[GEOGRAPHIC_DATA]" at bounding box center [744, 478] width 154 height 25
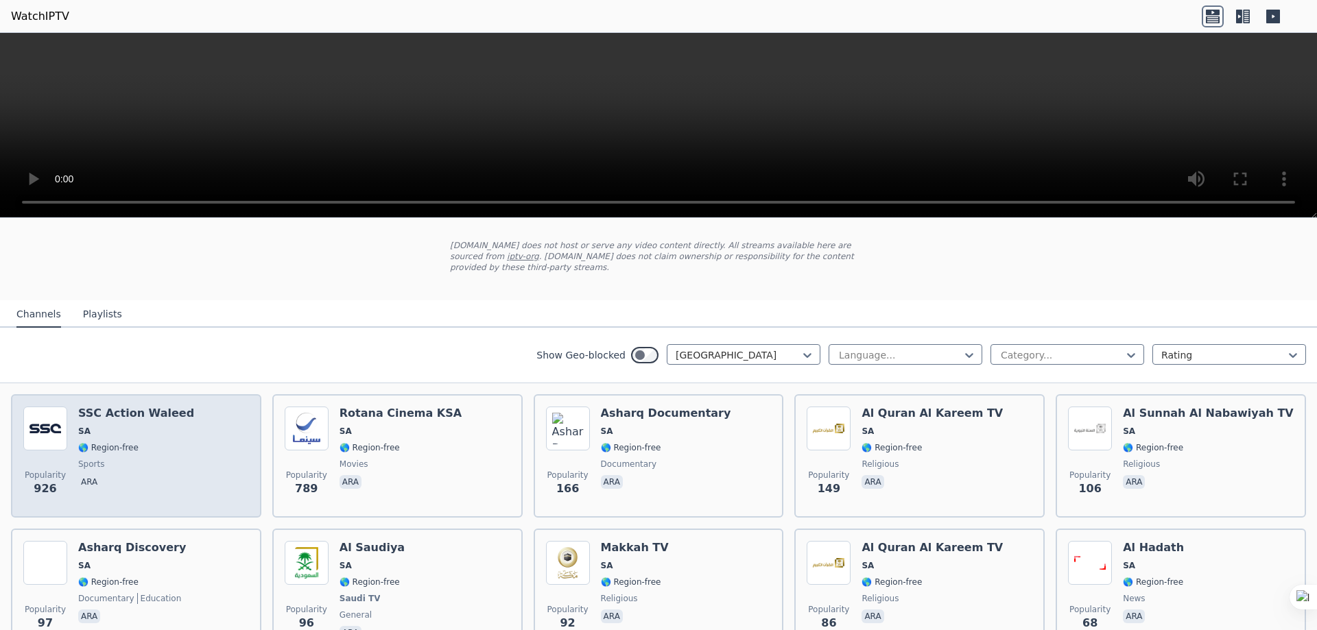
click at [102, 412] on div "SSC Action Waleed SA 🌎 Region-free sports ara" at bounding box center [136, 456] width 116 height 99
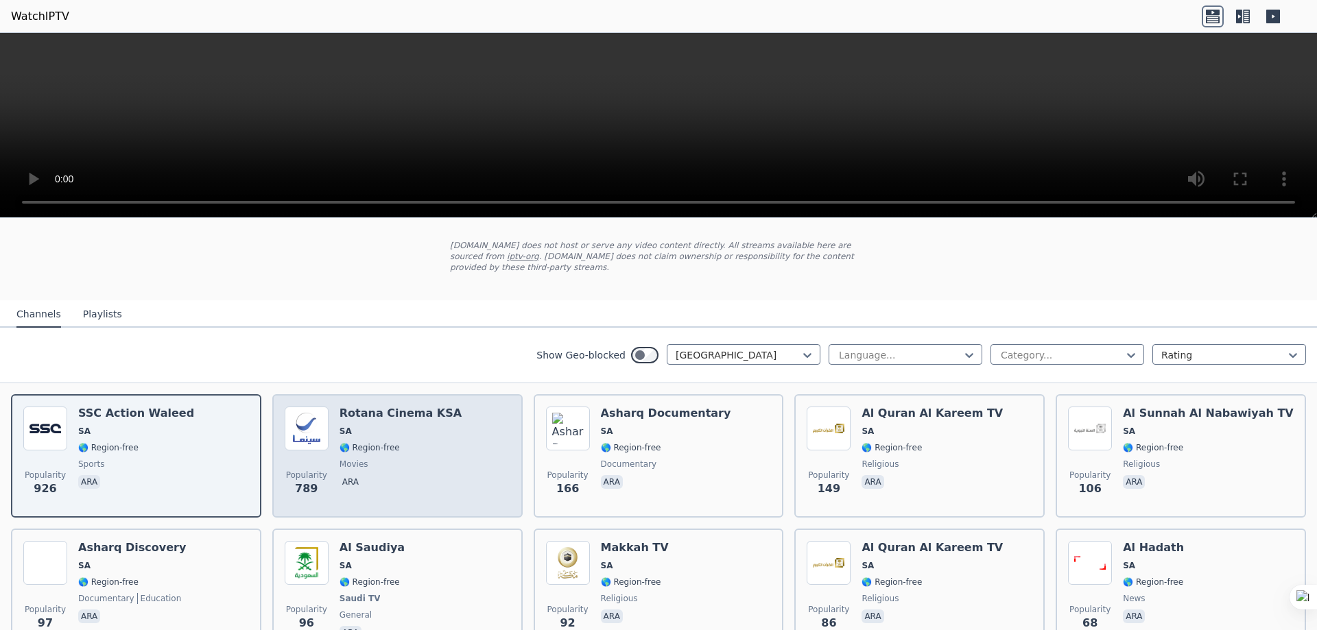
click at [414, 442] on span "🌎 Region-free" at bounding box center [400, 447] width 122 height 11
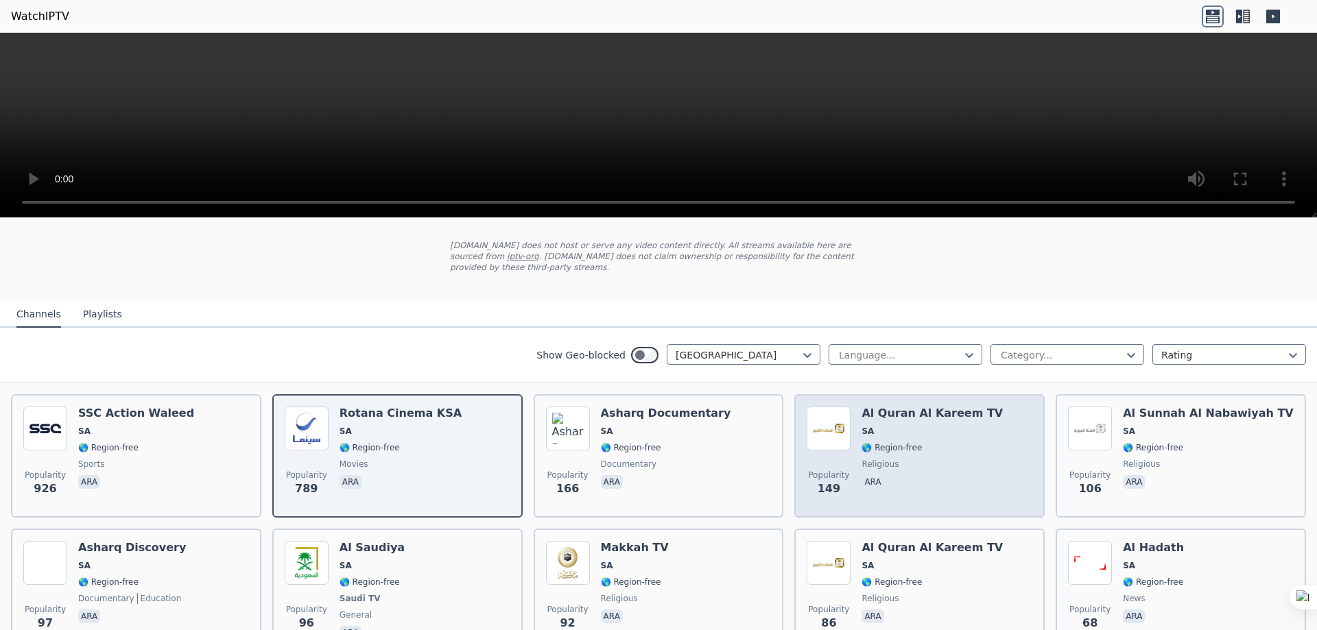
click at [896, 427] on div "[DEMOGRAPHIC_DATA] Al Kareem TV SA 🌎 Region-free religious ara" at bounding box center [931, 456] width 141 height 99
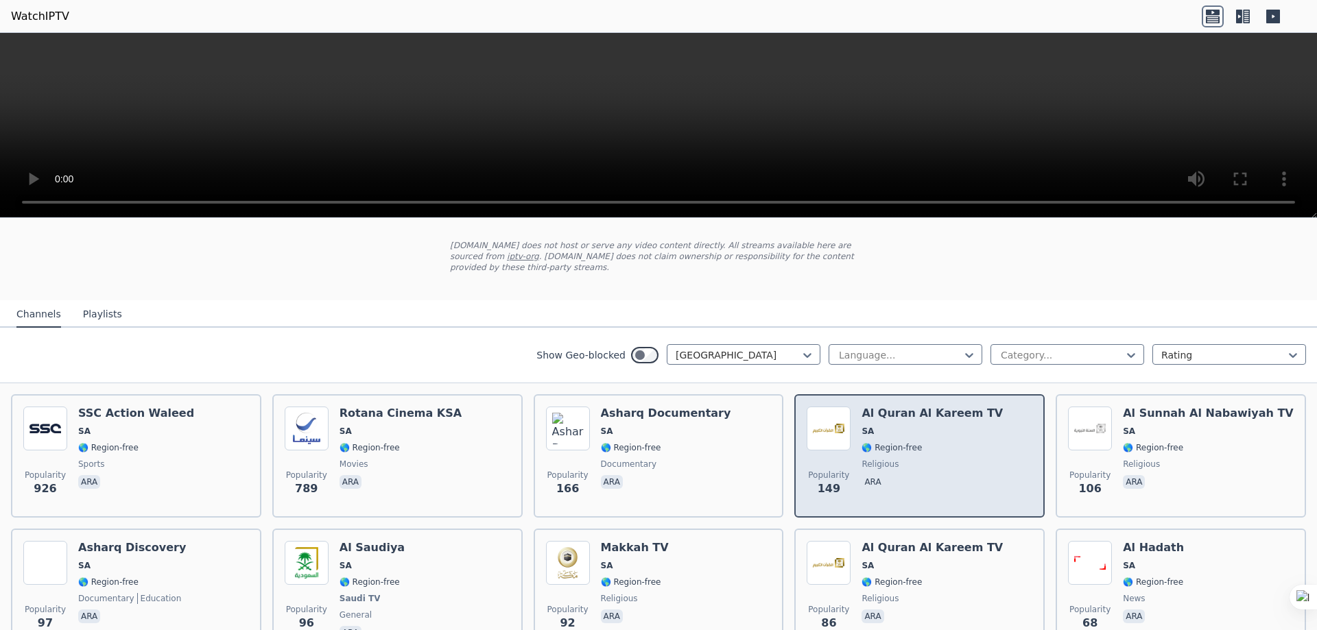
click at [896, 427] on div "[DEMOGRAPHIC_DATA] Al Kareem TV SA 🌎 Region-free religious ara" at bounding box center [931, 456] width 141 height 99
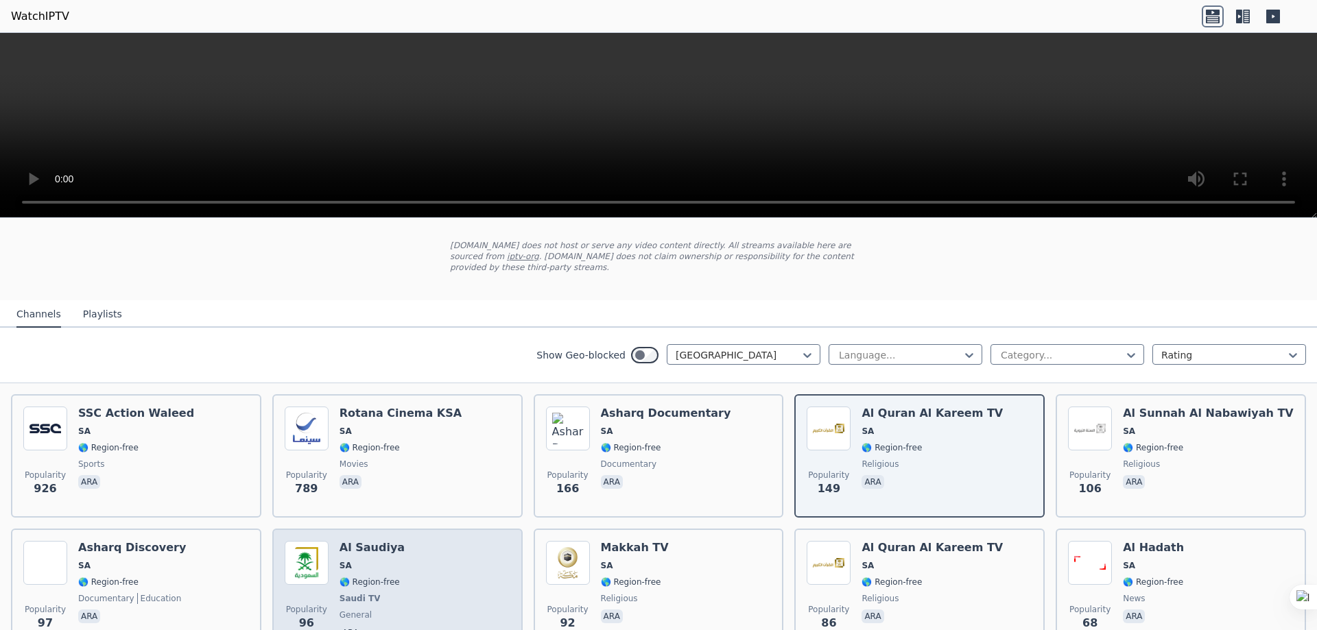
click at [333, 568] on div "Popularity 96 Al Saudiya SA 🌎 Region-free Saudi TV general ara" at bounding box center [398, 592] width 226 height 102
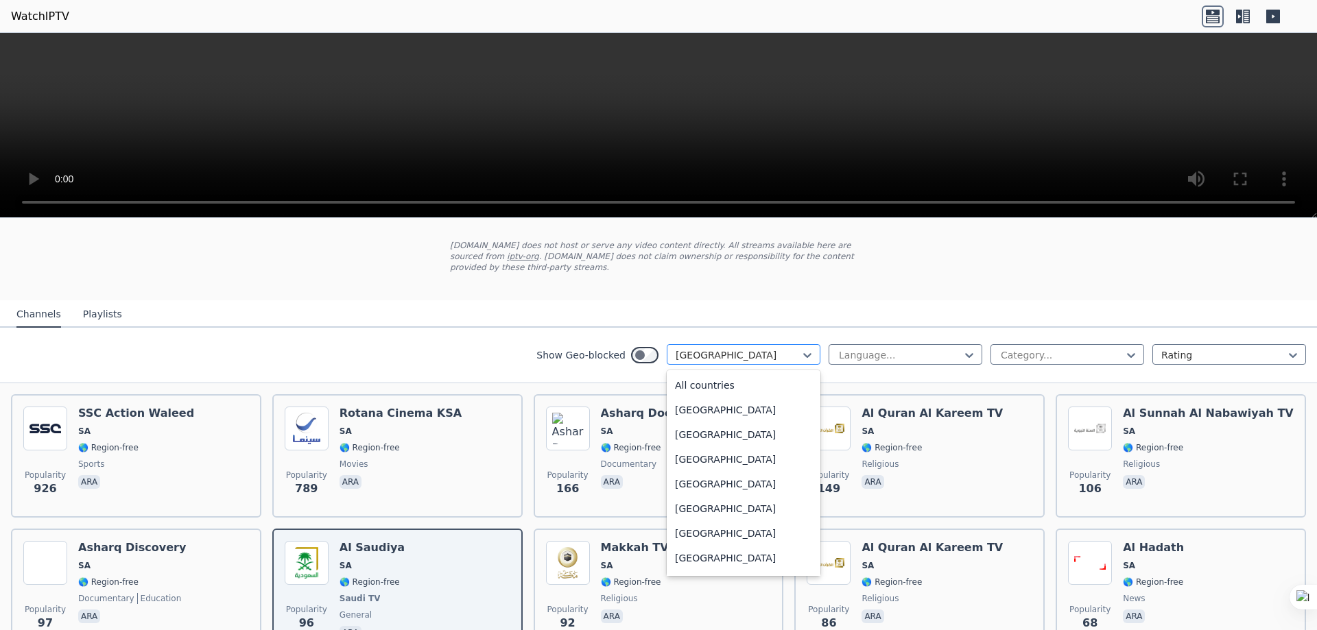
click at [720, 348] on div at bounding box center [738, 355] width 125 height 14
click at [707, 524] on div "[GEOGRAPHIC_DATA]" at bounding box center [744, 536] width 154 height 25
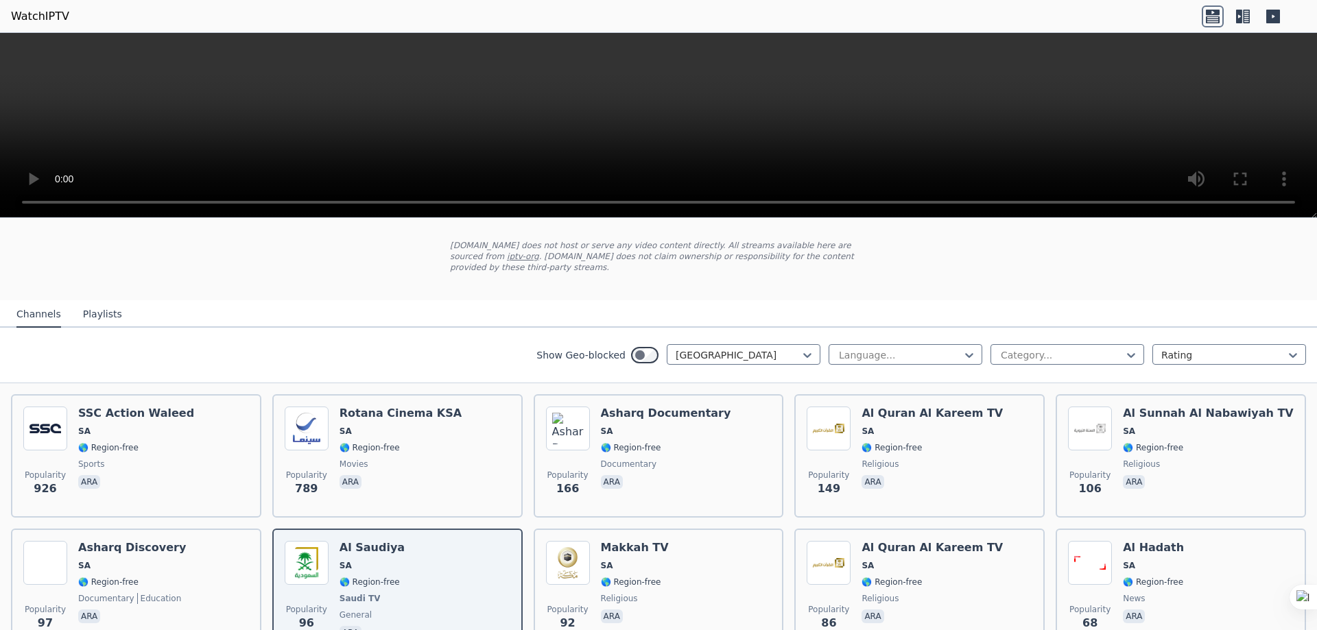
scroll to position [2, 0]
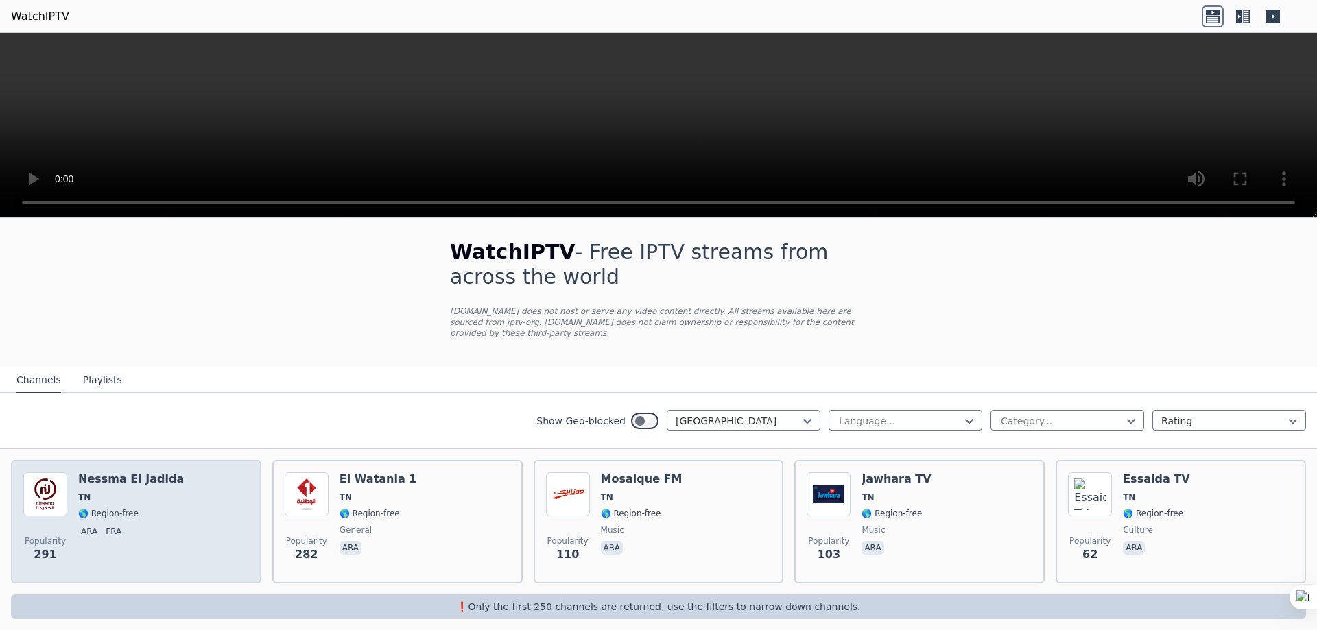
click at [121, 473] on h6 "Nessma El Jadida" at bounding box center [131, 480] width 106 height 14
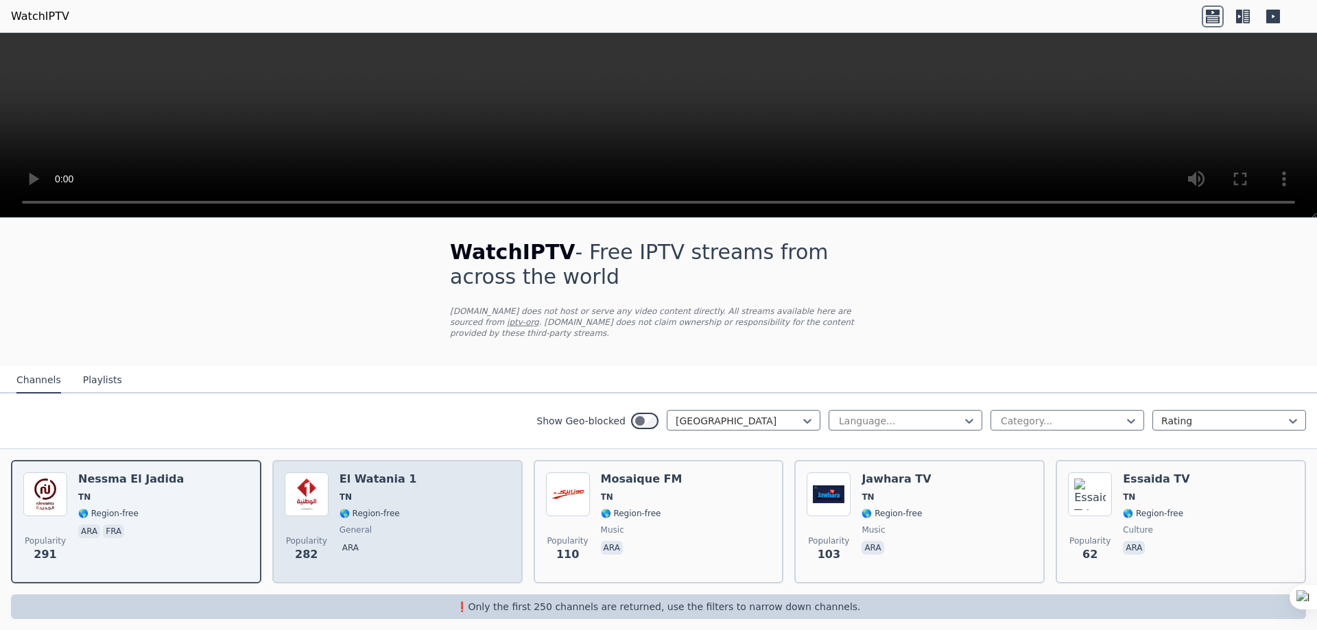
click at [419, 473] on div "Popularity 282 [GEOGRAPHIC_DATA] 1 TN 🌎 Region-free general ara" at bounding box center [398, 522] width 226 height 99
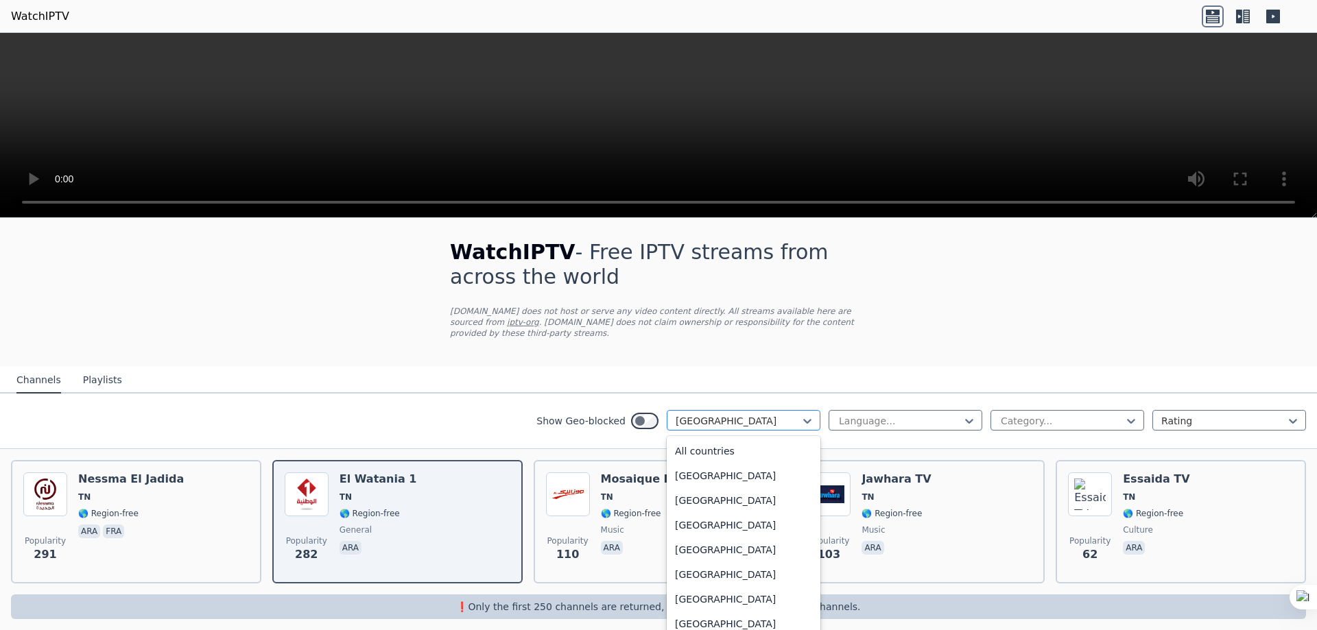
click at [714, 414] on div at bounding box center [738, 421] width 125 height 14
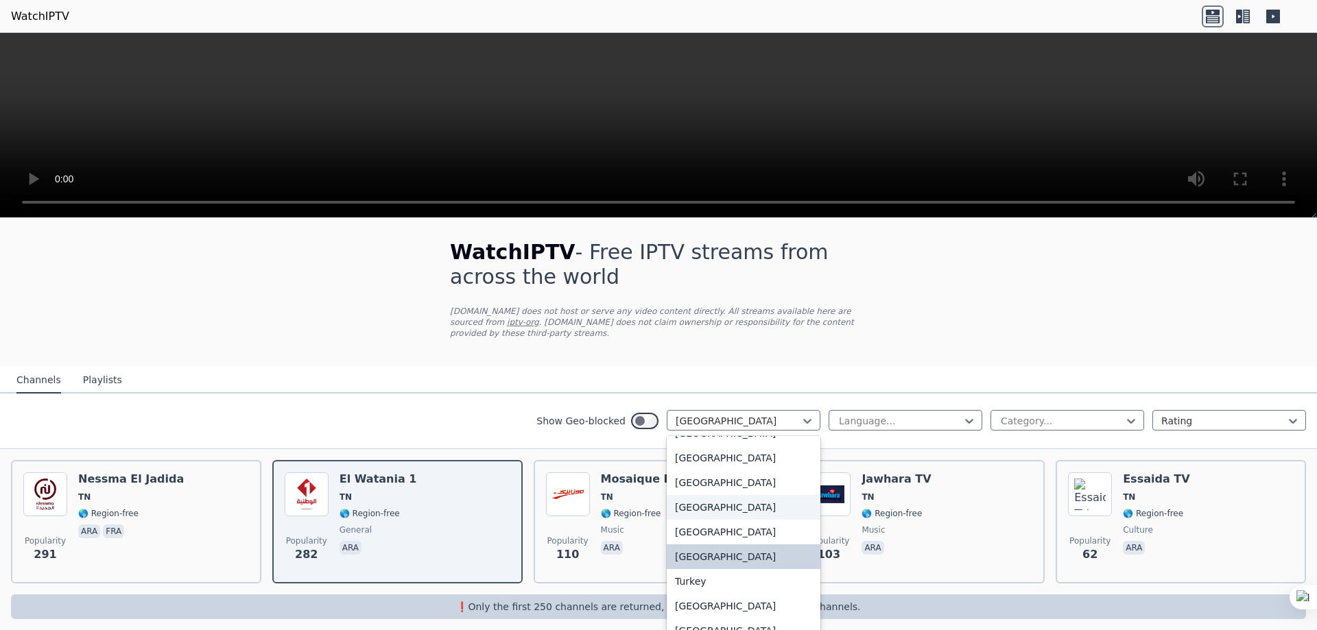
scroll to position [4579, 0]
click at [696, 565] on div "Turkey" at bounding box center [744, 577] width 154 height 25
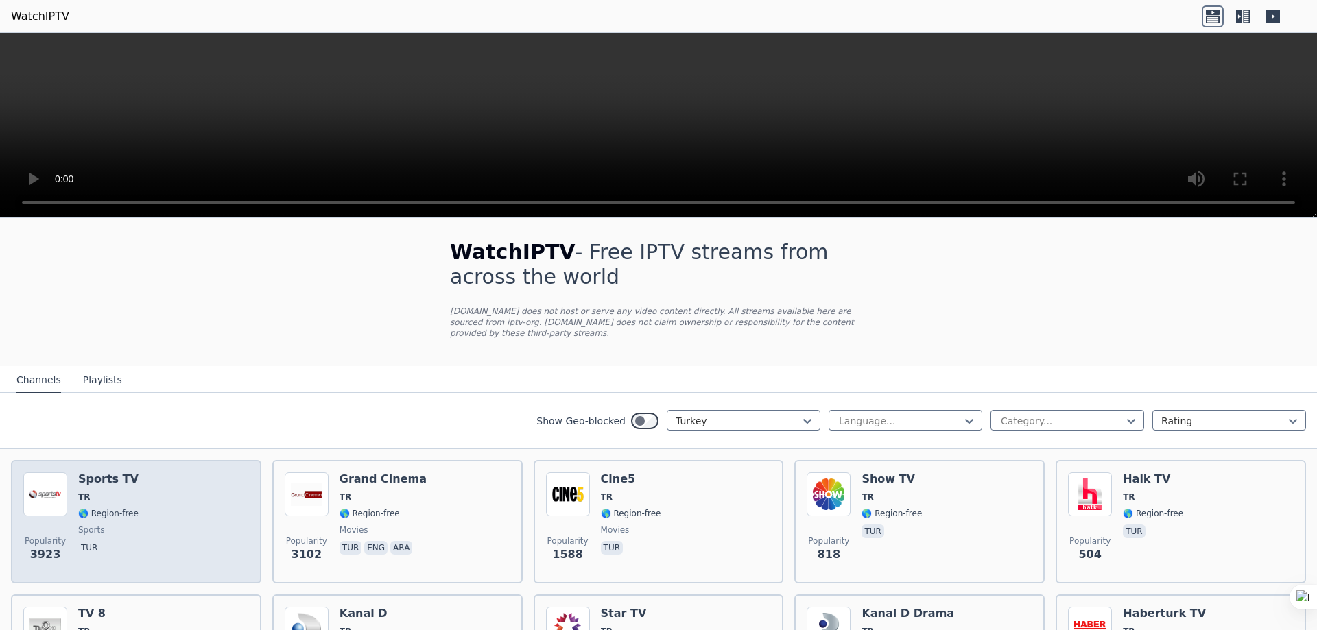
click at [134, 473] on div "Popularity 3923 Sports TV TR 🌎 Region-free sports tur" at bounding box center [136, 522] width 226 height 99
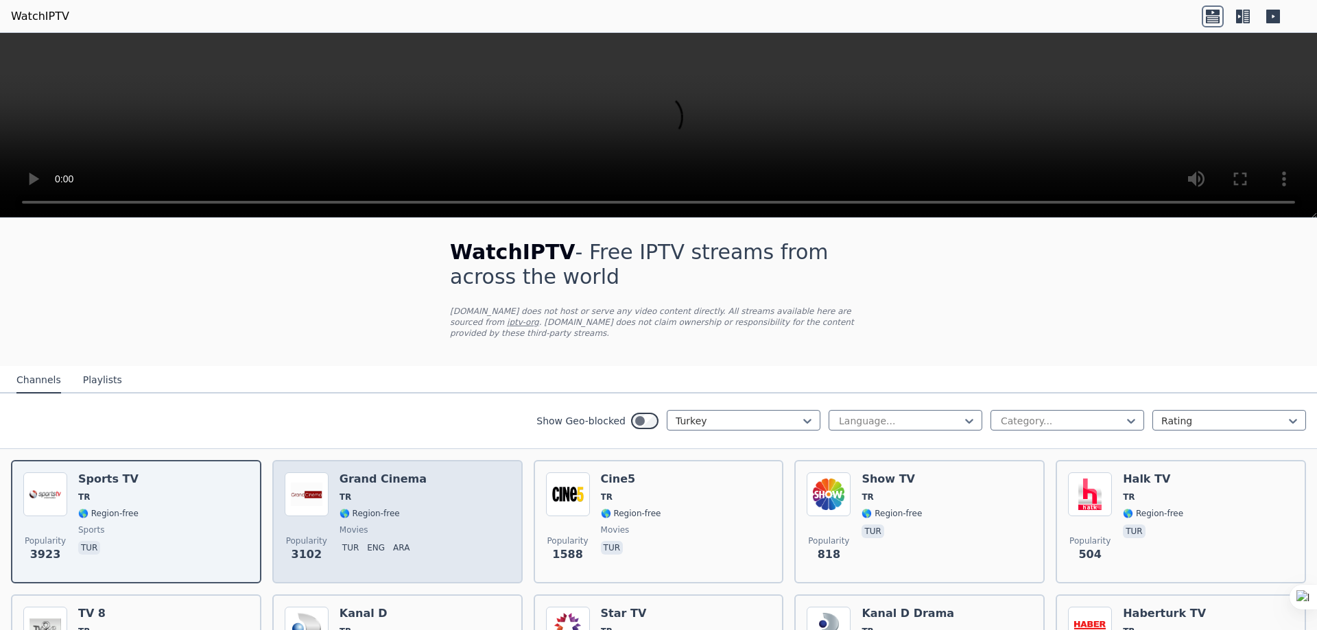
click at [371, 478] on div "Grand Cinema TR 🌎 Region-free movies tur eng ara" at bounding box center [382, 522] width 87 height 99
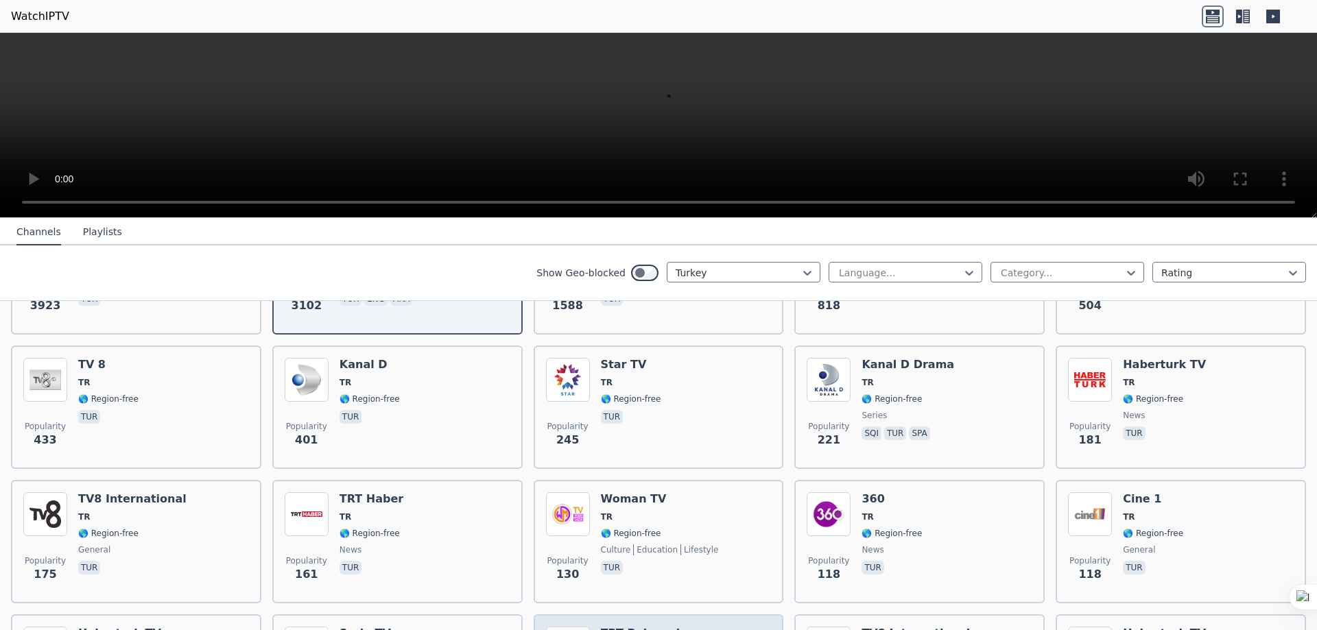
scroll to position [139, 0]
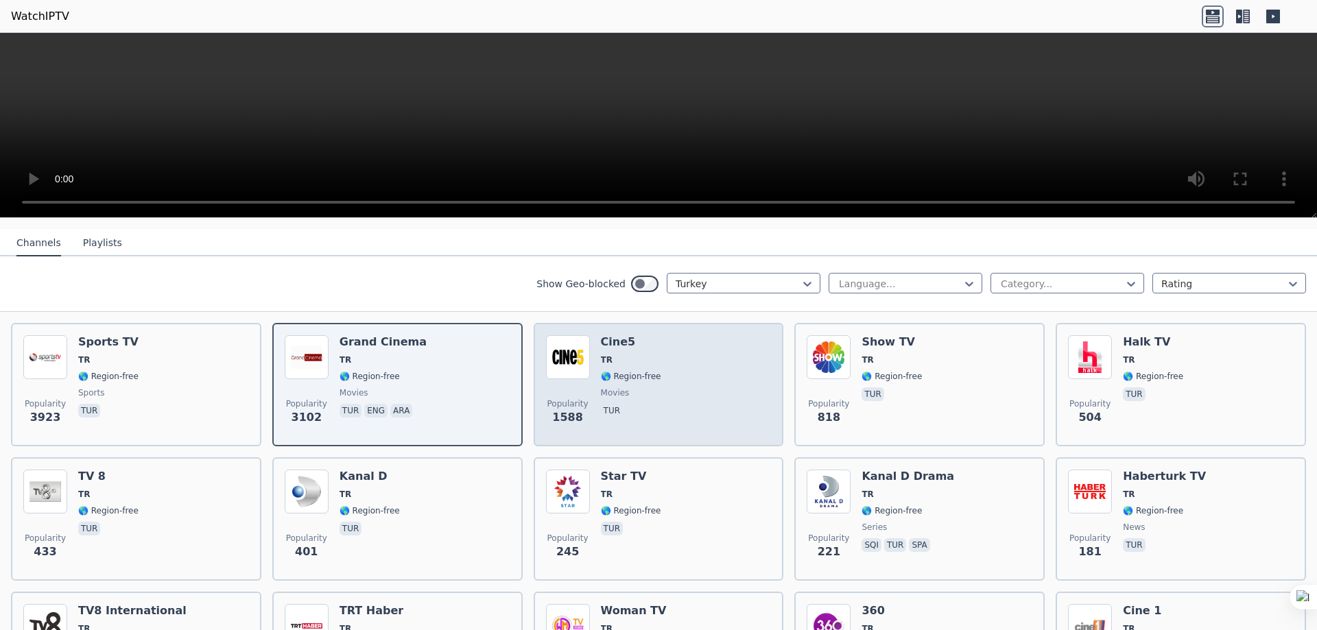
click at [617, 371] on span "🌎 Region-free" at bounding box center [631, 376] width 60 height 11
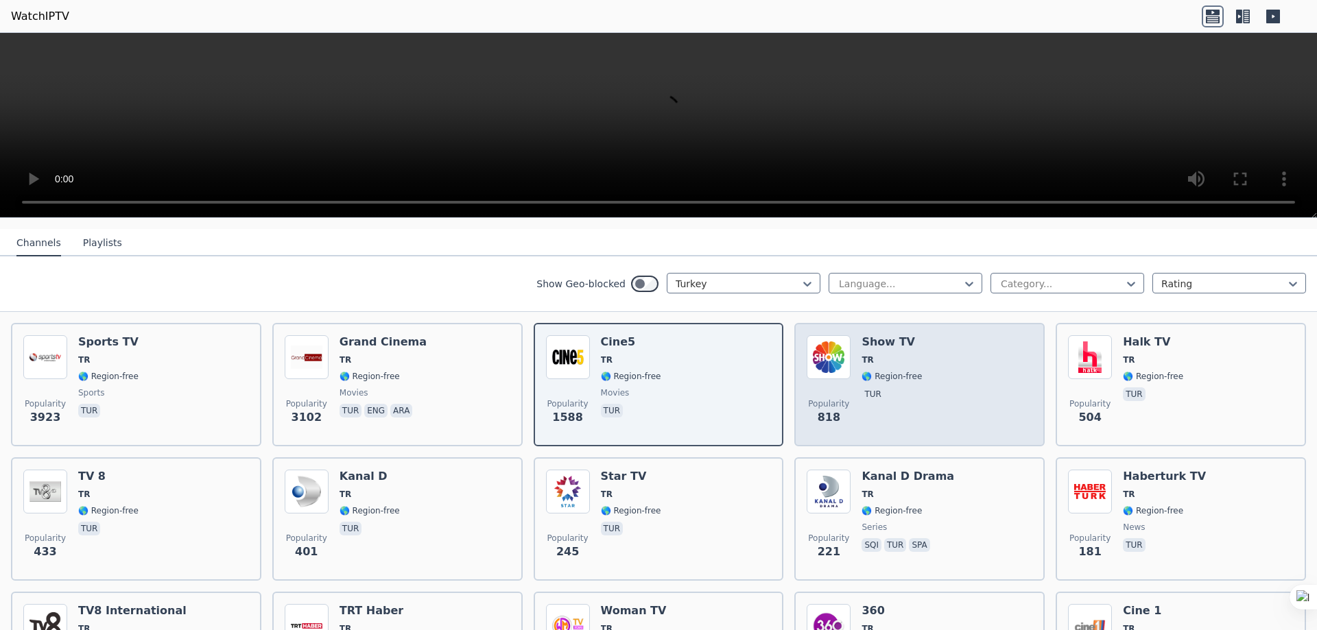
click at [883, 355] on span "TR" at bounding box center [891, 360] width 60 height 11
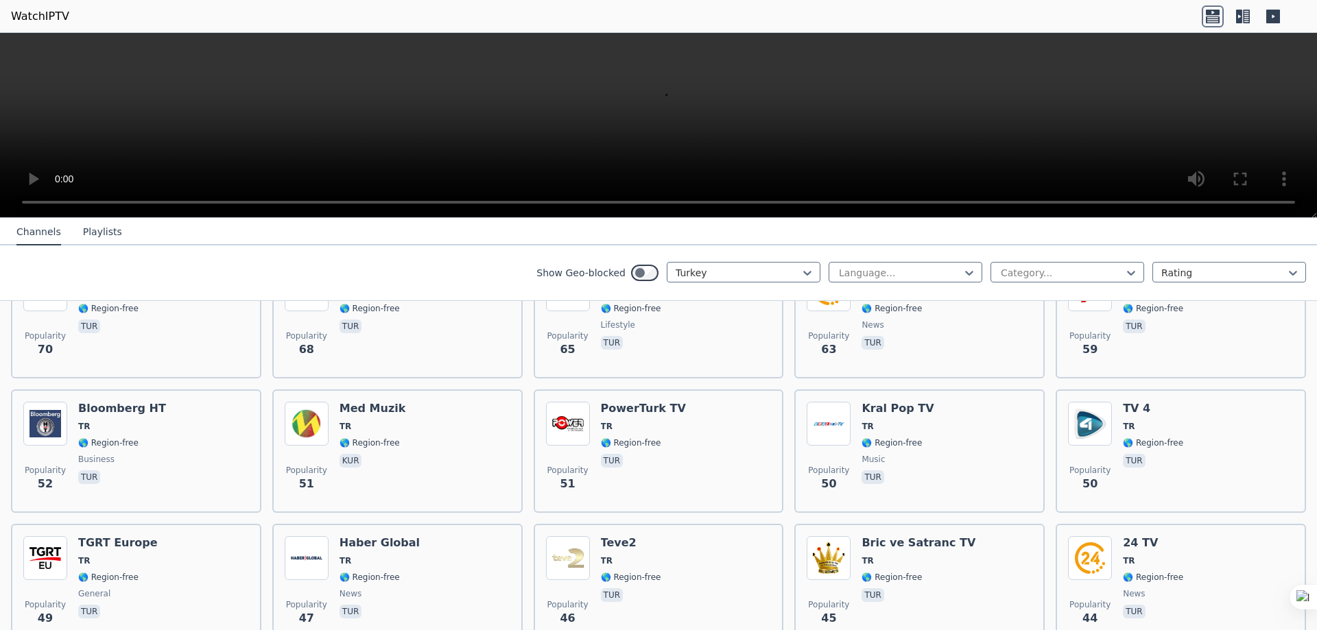
scroll to position [894, 0]
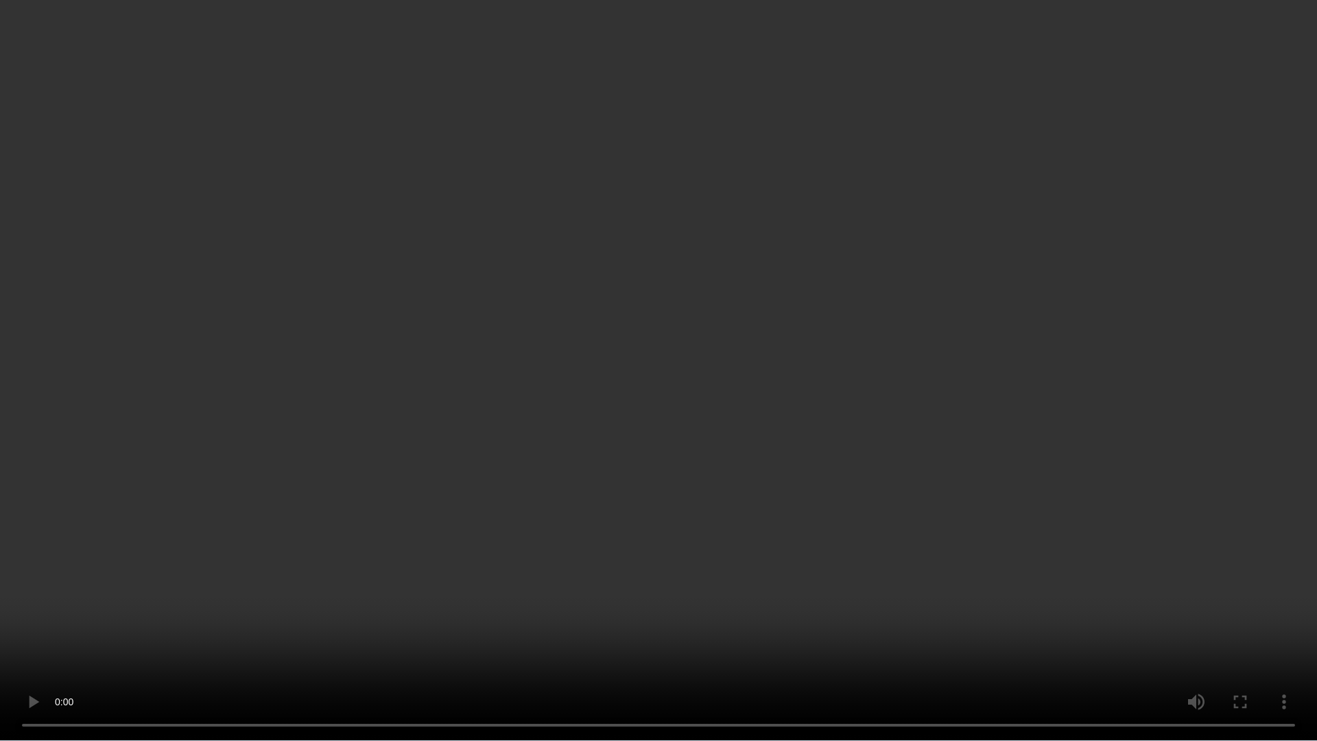
click at [894, 427] on video at bounding box center [658, 370] width 1317 height 741
click at [806, 340] on video at bounding box center [658, 370] width 1317 height 741
